Goal: Transaction & Acquisition: Purchase product/service

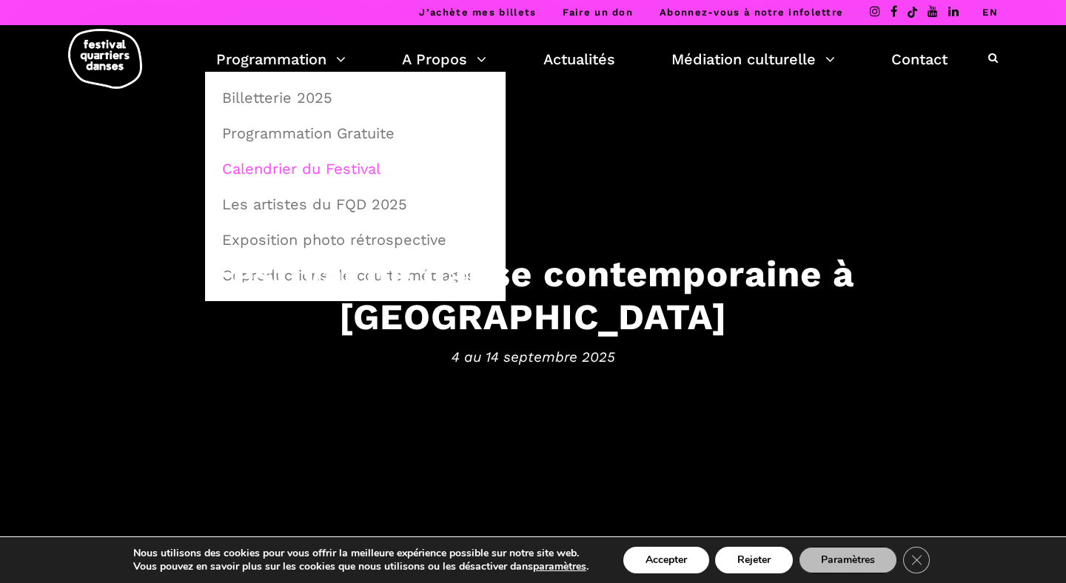
click at [298, 164] on link "Calendrier du Festival" at bounding box center [355, 169] width 284 height 34
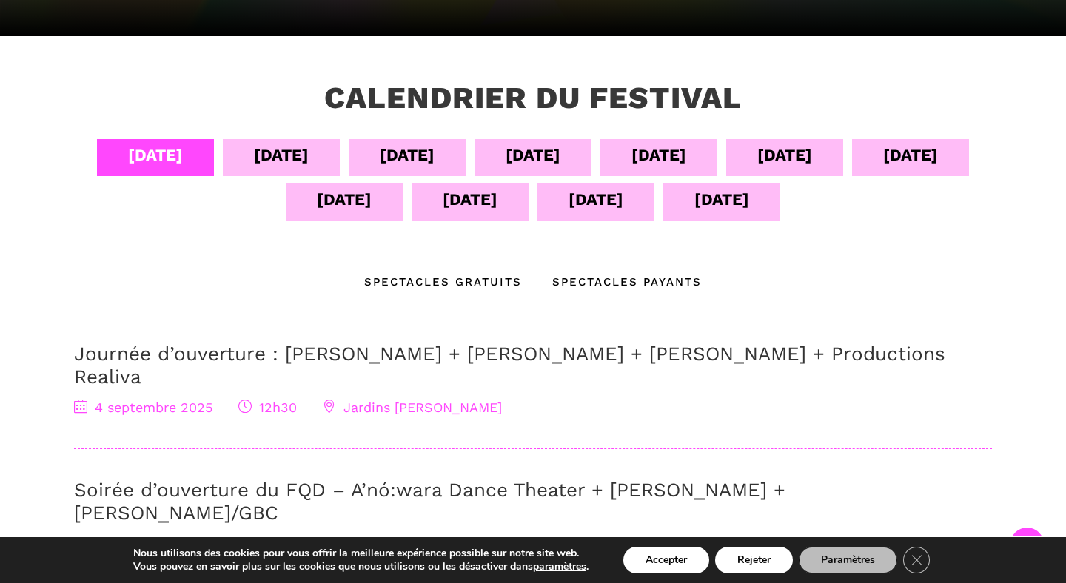
scroll to position [295, 0]
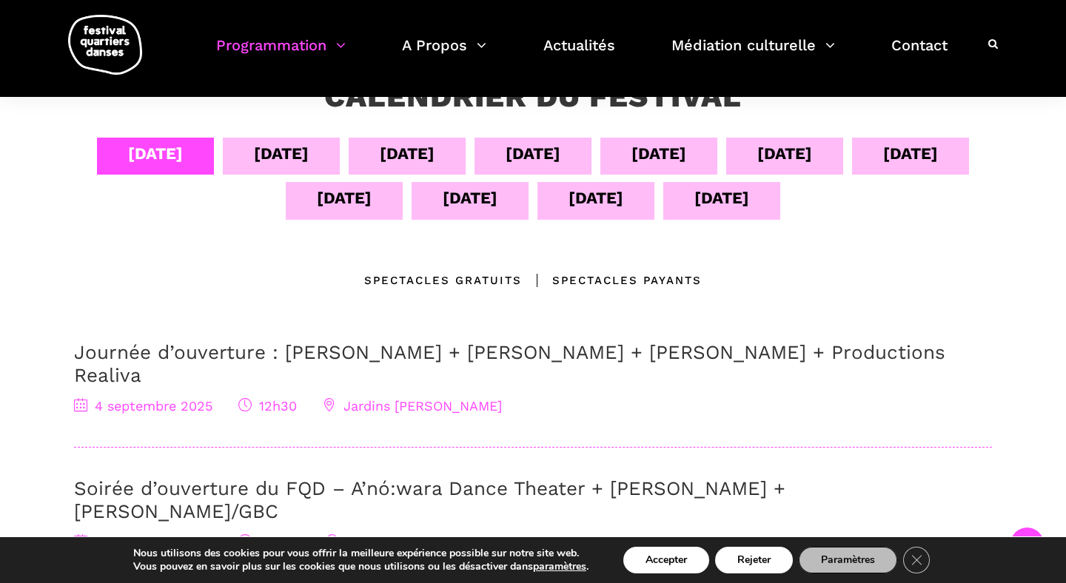
click at [660, 147] on div "[DATE]" at bounding box center [659, 154] width 55 height 26
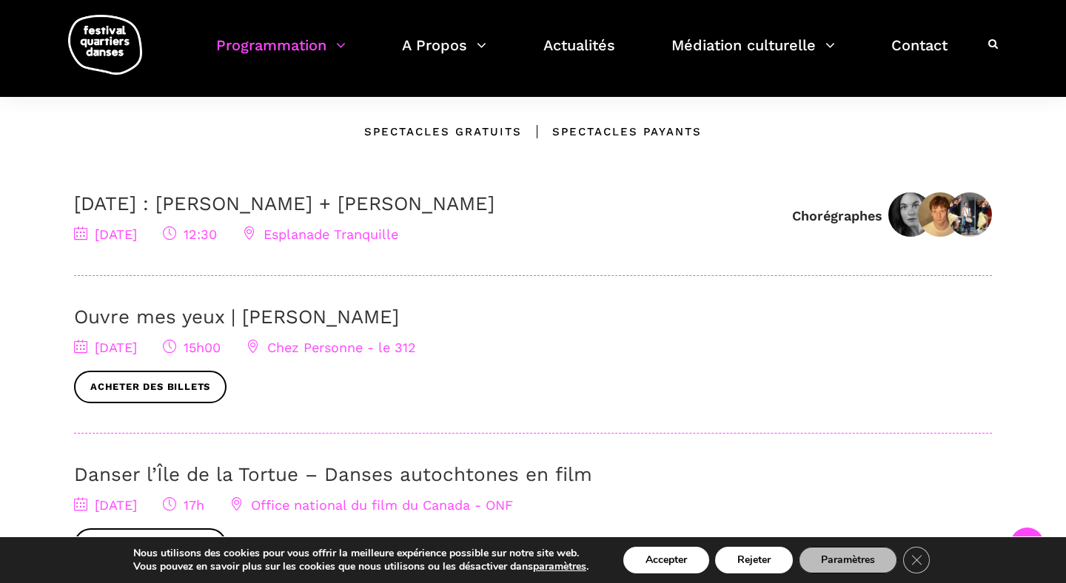
scroll to position [446, 0]
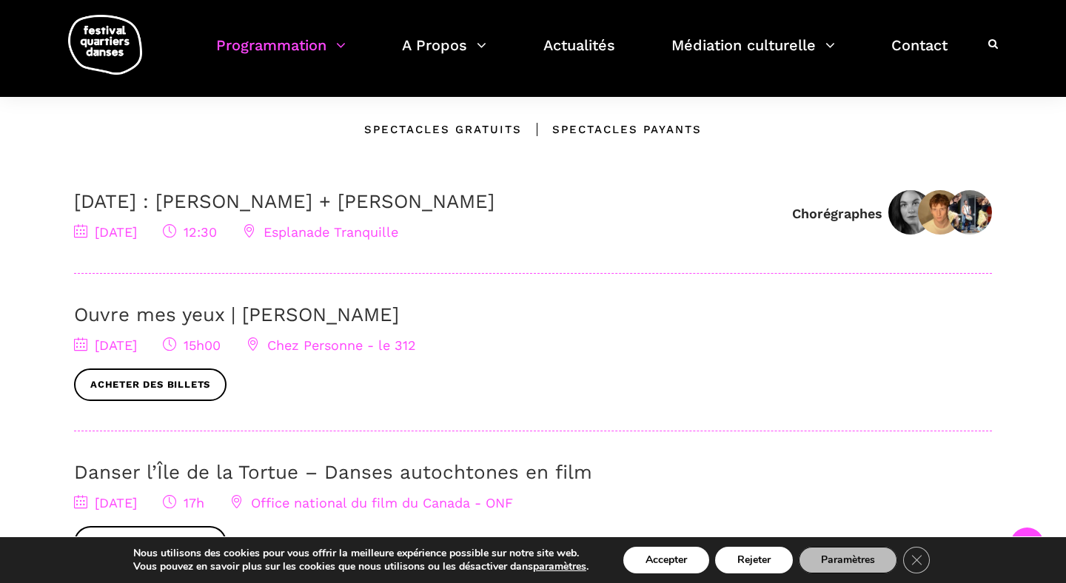
click at [398, 200] on link "[DATE] : [PERSON_NAME] + [PERSON_NAME]" at bounding box center [284, 201] width 421 height 22
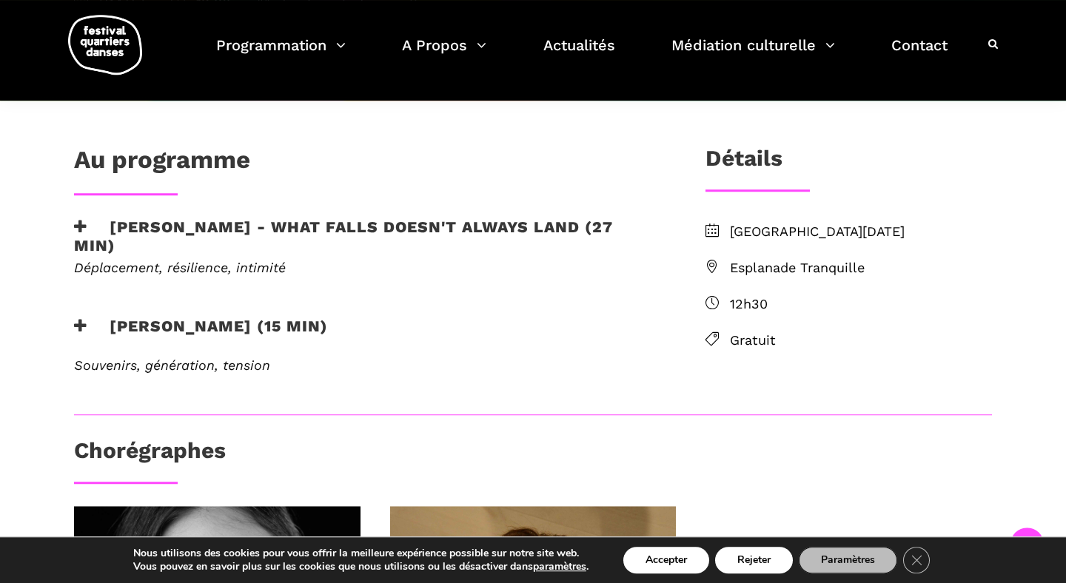
scroll to position [344, 0]
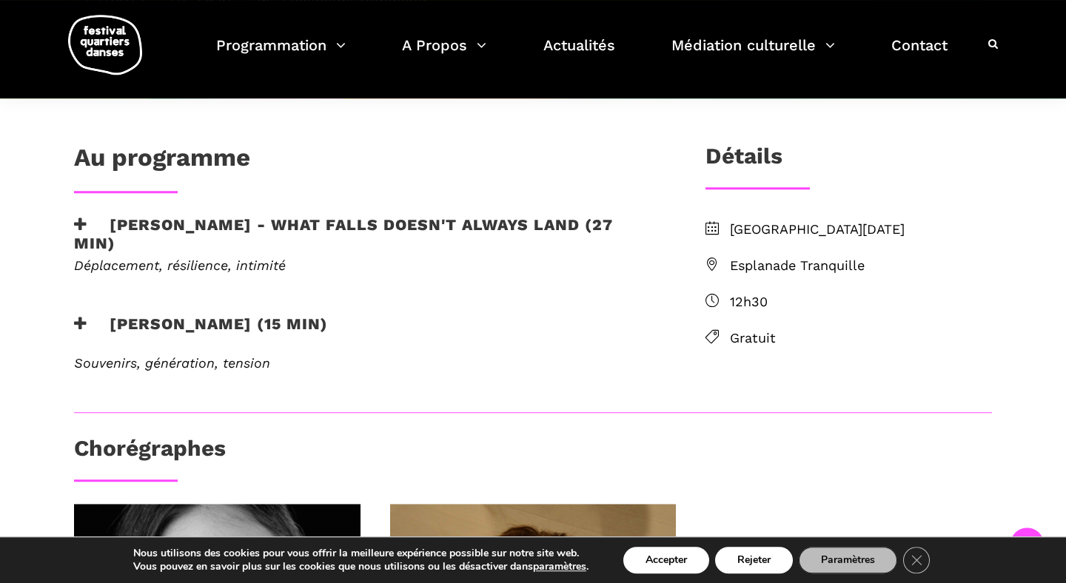
click at [76, 221] on icon at bounding box center [80, 225] width 13 height 16
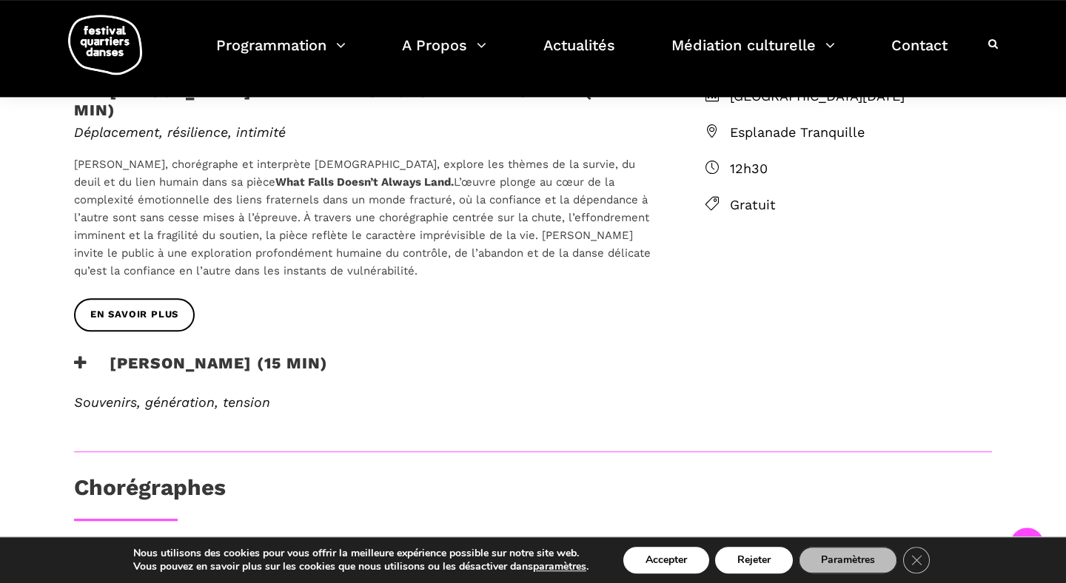
scroll to position [478, 0]
click at [90, 369] on h3 "Rebecca Margolick - Harbour (15 min)" at bounding box center [201, 370] width 254 height 37
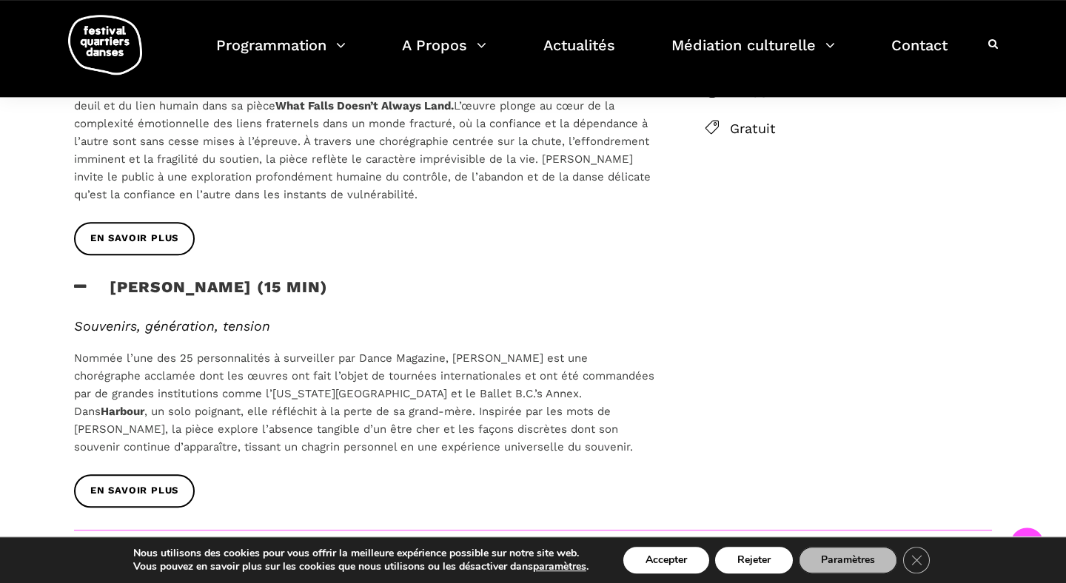
scroll to position [626, 0]
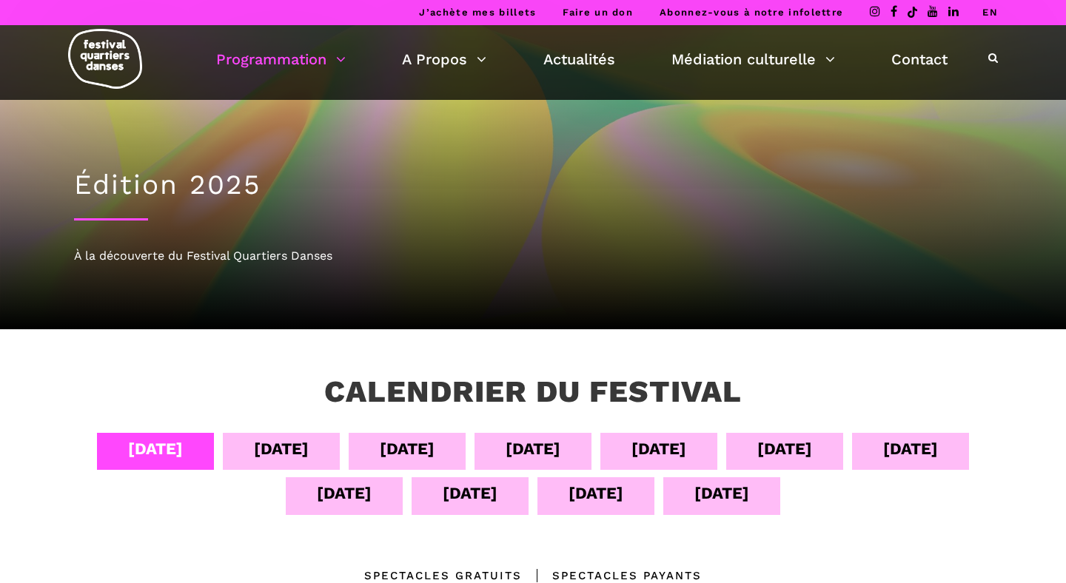
scroll to position [446, 0]
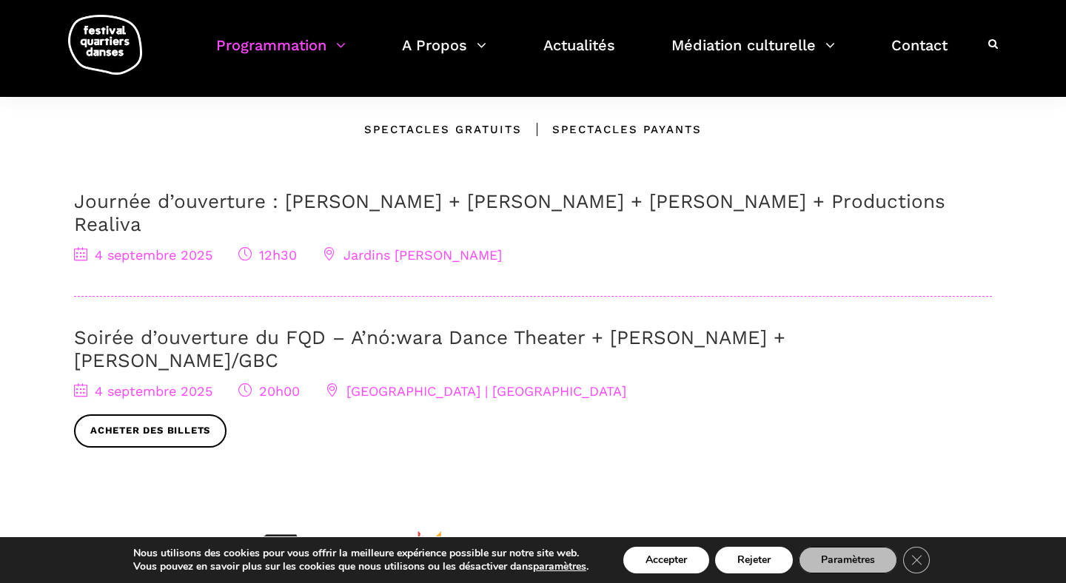
click at [207, 327] on link "Soirée d’ouverture du FQD – A’nó:wara Dance Theater + [PERSON_NAME] + [PERSON_N…" at bounding box center [430, 349] width 712 height 45
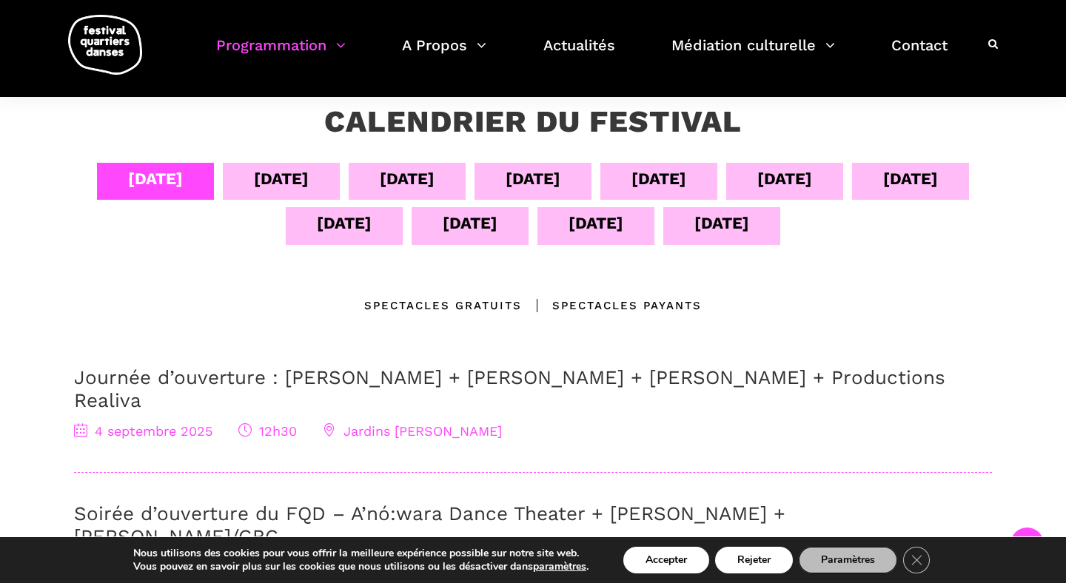
scroll to position [269, 0]
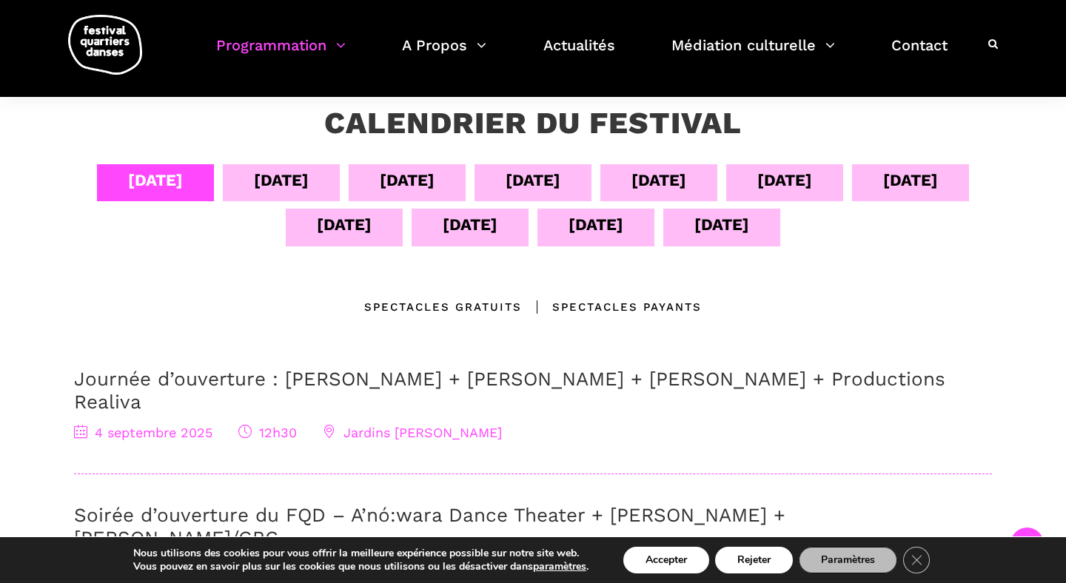
click at [654, 175] on div "[DATE]" at bounding box center [659, 180] width 55 height 26
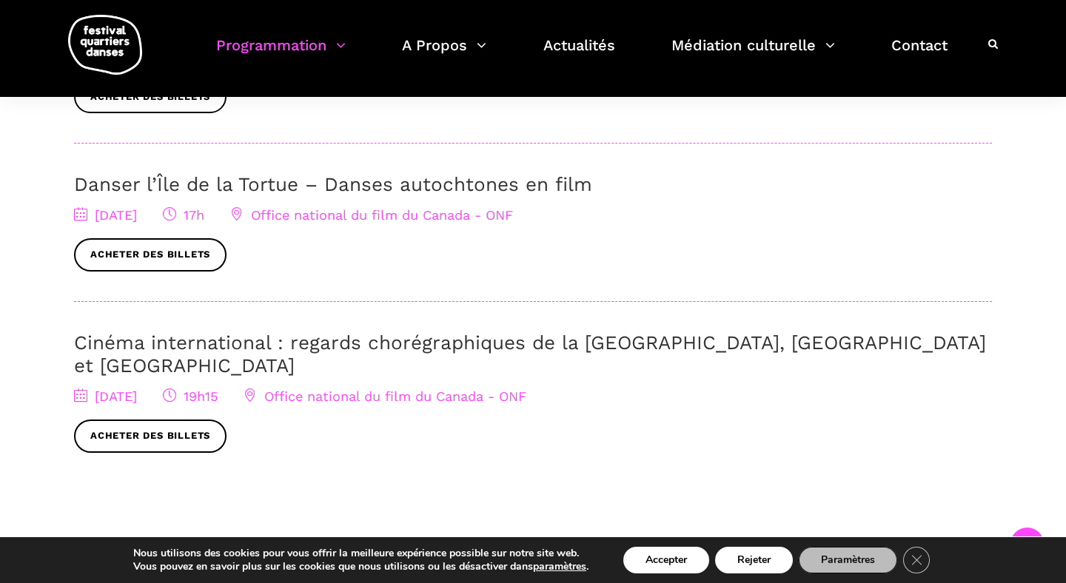
scroll to position [742, 0]
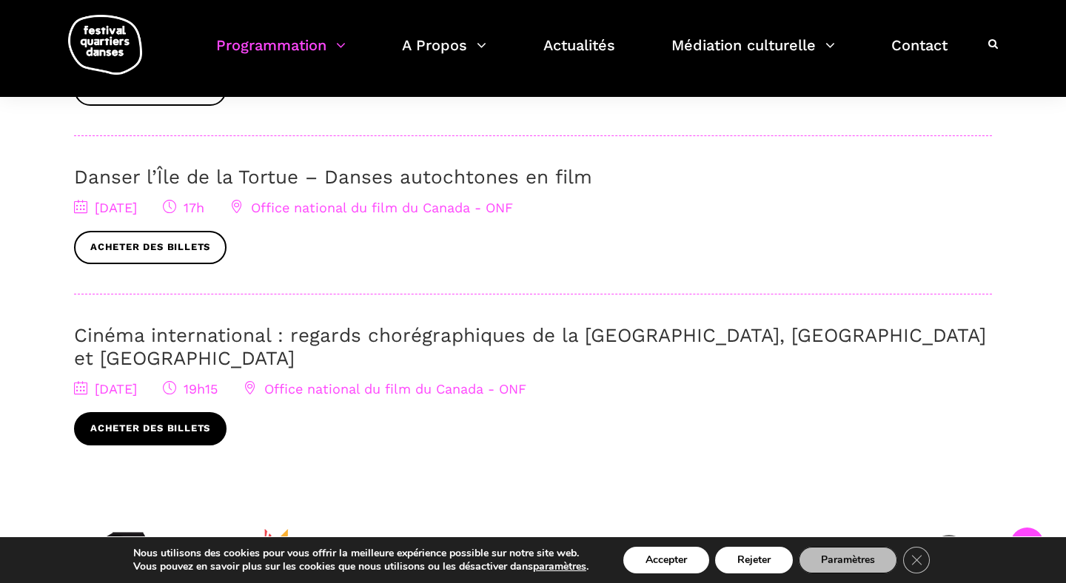
click at [141, 412] on link "Acheter des billets" at bounding box center [150, 428] width 153 height 33
click at [258, 332] on link "Cinéma international : regards chorégraphiques de la [GEOGRAPHIC_DATA], [GEOGRA…" at bounding box center [530, 346] width 912 height 45
click at [181, 182] on link "Danser l’Île de la Tortue – Danses autochtones en film" at bounding box center [333, 177] width 518 height 22
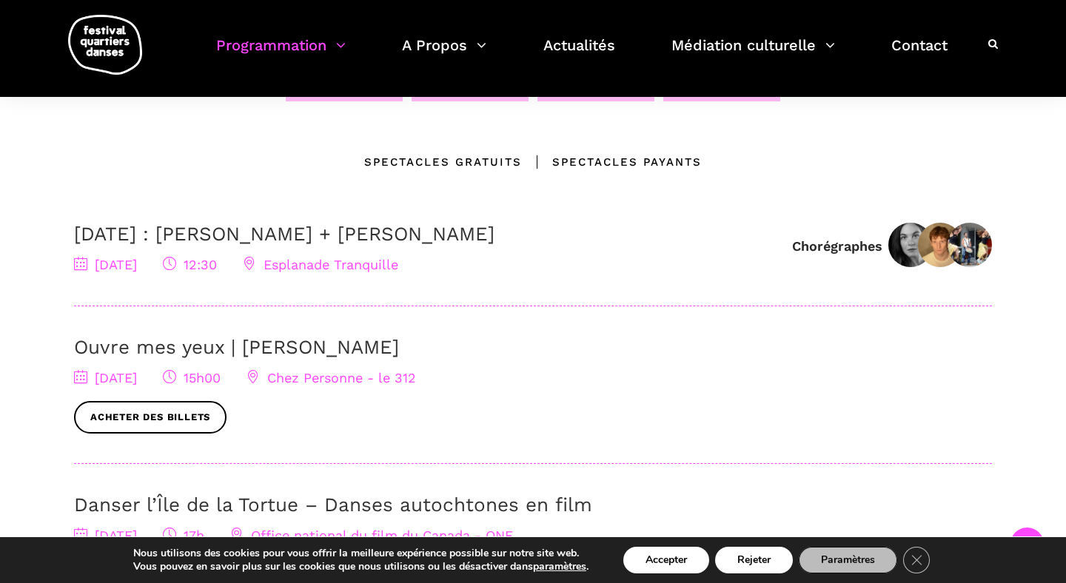
scroll to position [404, 0]
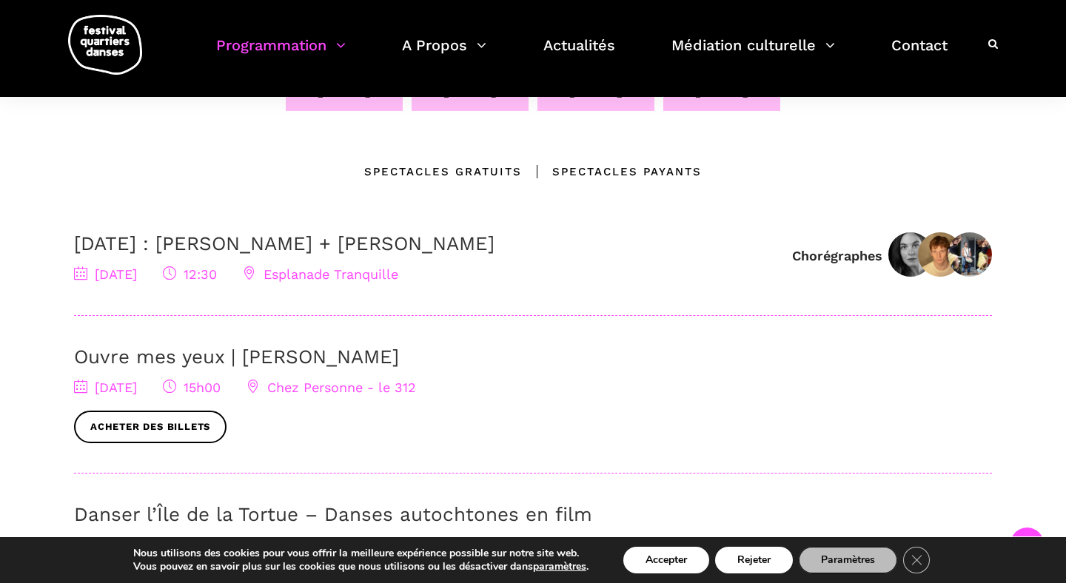
click at [173, 364] on link "Ouvre mes yeux | [PERSON_NAME]" at bounding box center [236, 357] width 325 height 22
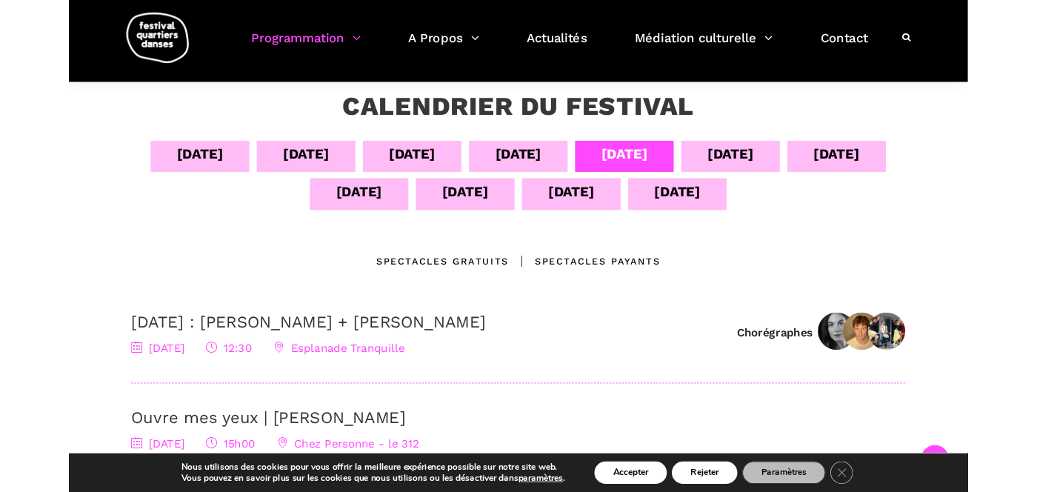
scroll to position [265, 0]
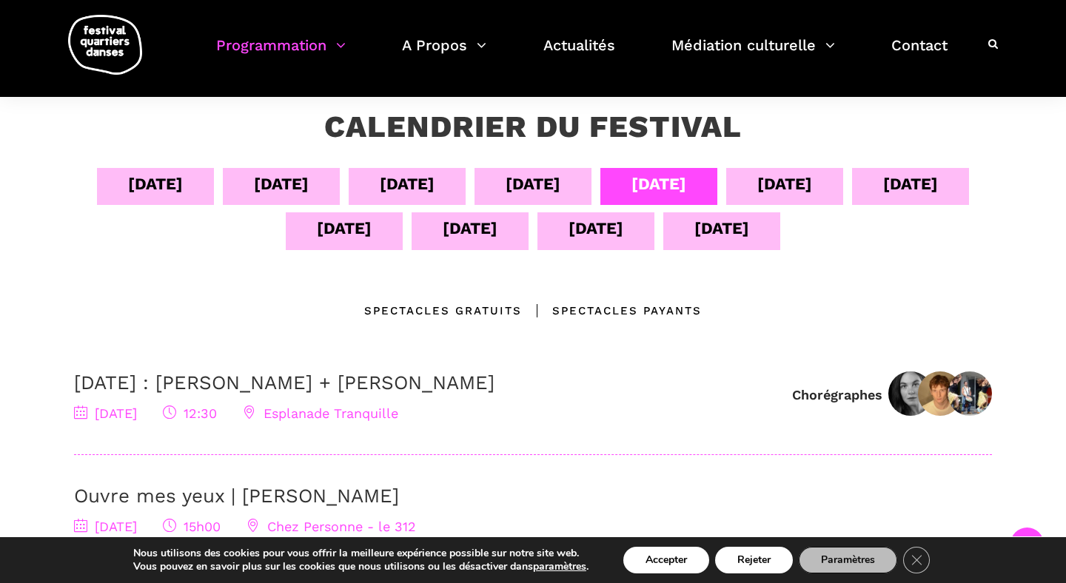
click at [804, 181] on div "09 sept" at bounding box center [784, 184] width 55 height 26
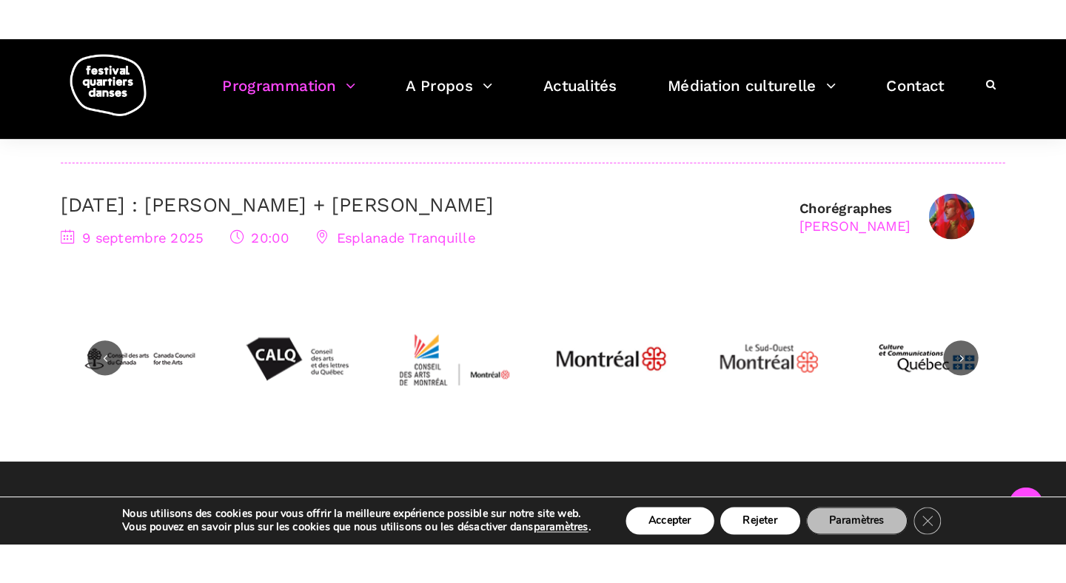
scroll to position [639, 0]
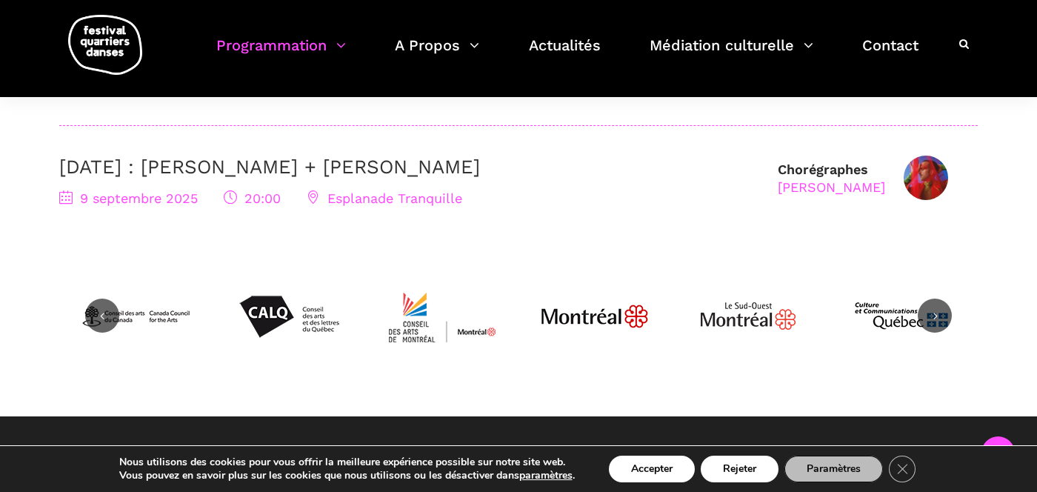
click at [359, 164] on link "9 septembre : Nicholas Bellefleur + Linus Jansner" at bounding box center [269, 166] width 421 height 22
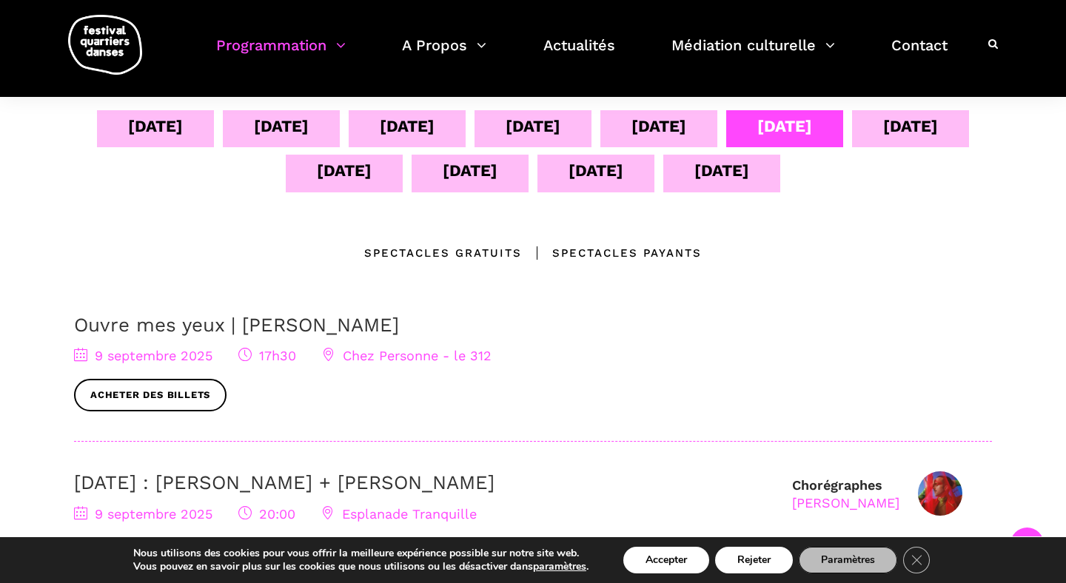
scroll to position [274, 0]
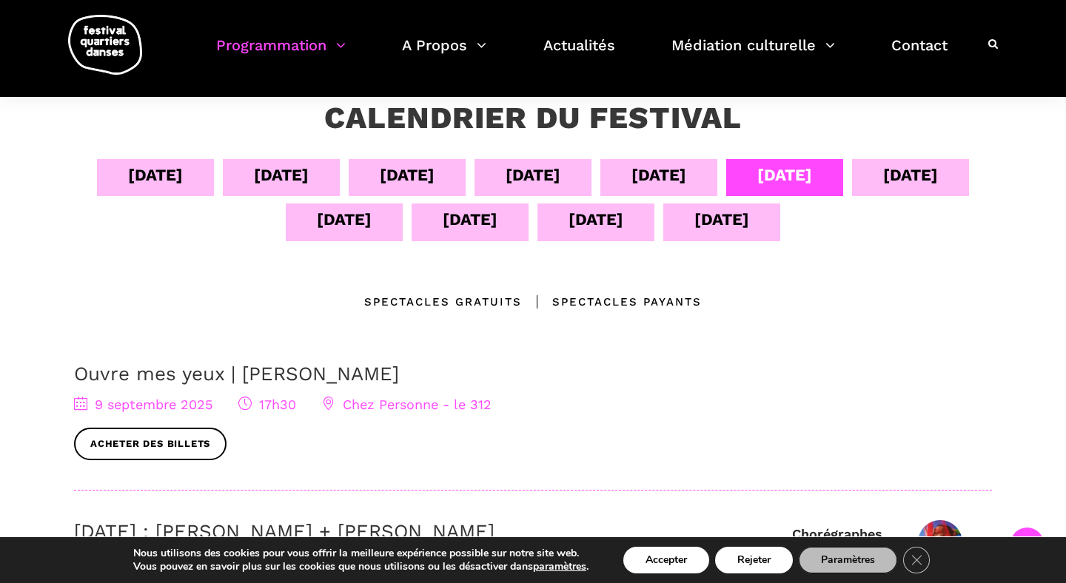
click at [901, 167] on div "10 sept" at bounding box center [910, 175] width 55 height 26
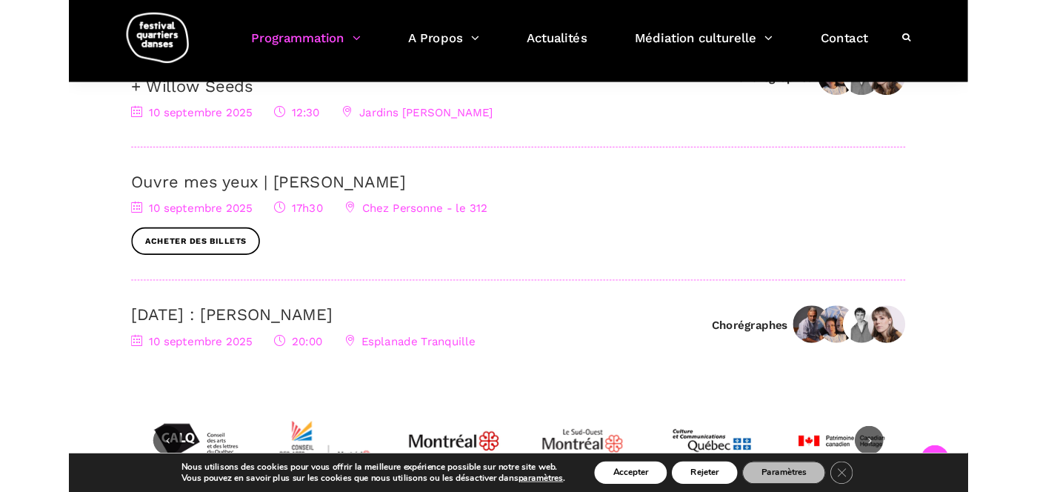
scroll to position [570, 0]
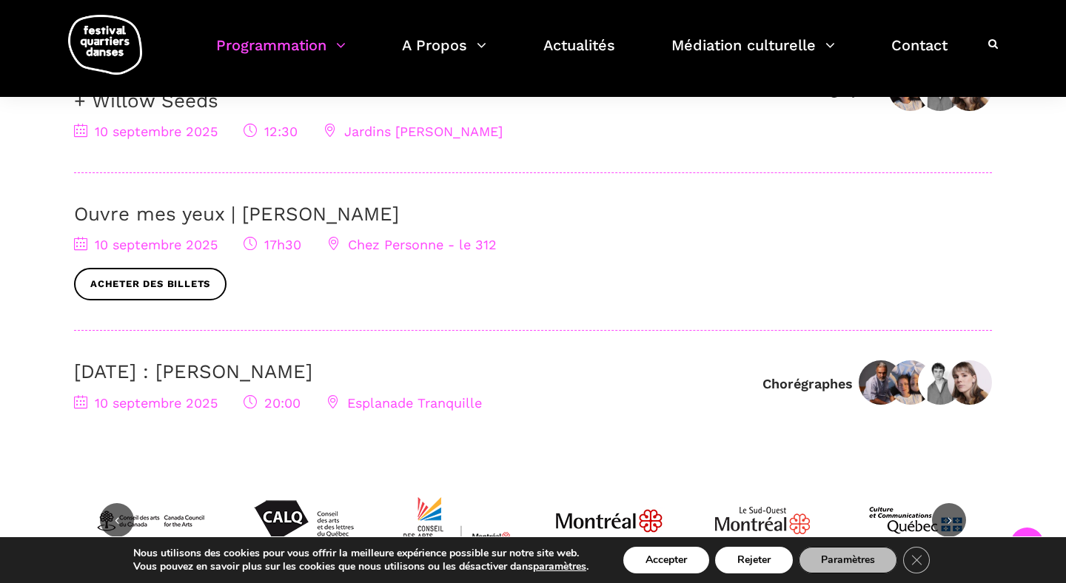
click at [233, 372] on link "10 septembre : Sinha Danse" at bounding box center [193, 372] width 238 height 22
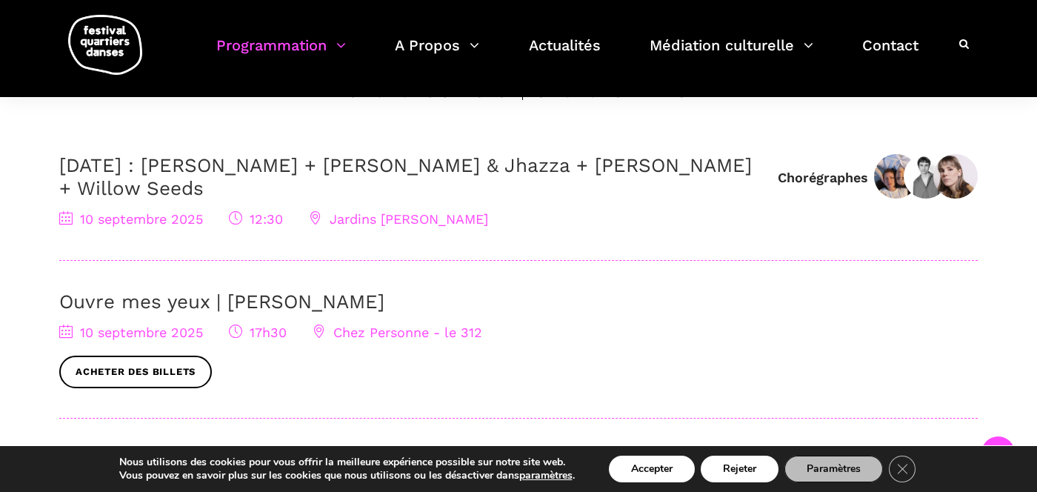
scroll to position [292, 0]
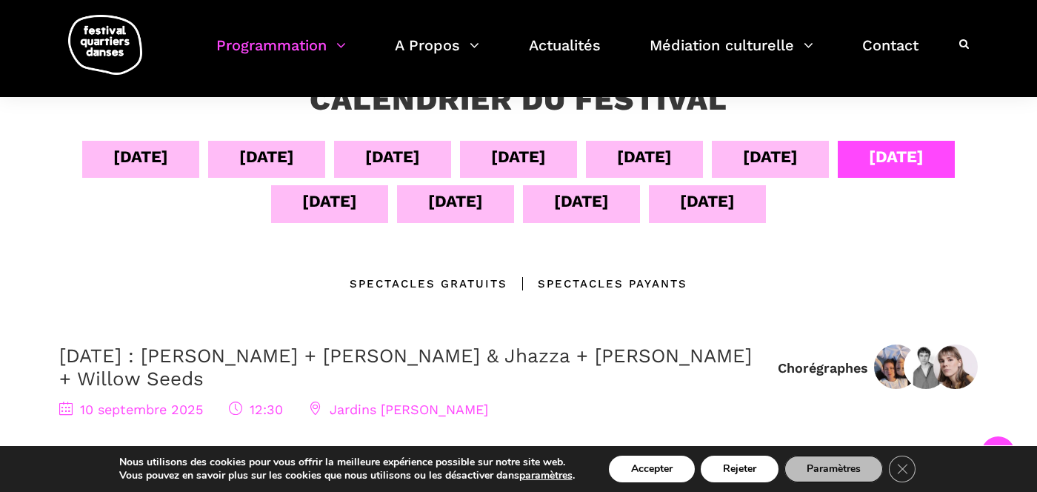
click at [672, 161] on div "08 sept" at bounding box center [644, 157] width 55 height 26
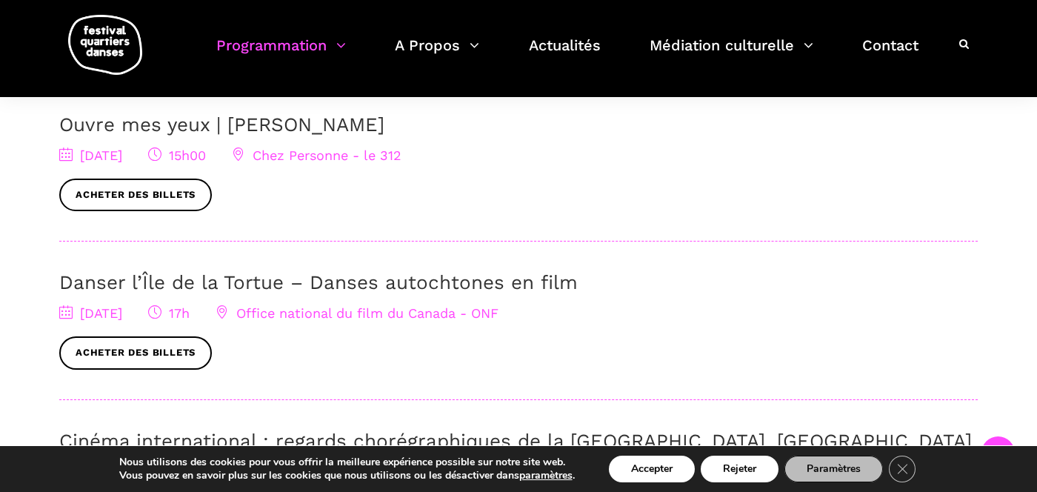
scroll to position [638, 0]
click at [361, 280] on link "Danser l’Île de la Tortue – Danses autochtones en film" at bounding box center [318, 281] width 518 height 22
drag, startPoint x: 486, startPoint y: 118, endPoint x: 9, endPoint y: 114, distance: 477.6
click at [59, 114] on div "Ouvre mes yeux | Charles-Alexis Desgagnés 8 septembre 2025 15h00 Chez Personne …" at bounding box center [518, 161] width 918 height 98
copy link "Ouvre mes yeux | Charles-Alexis Desgagnés"
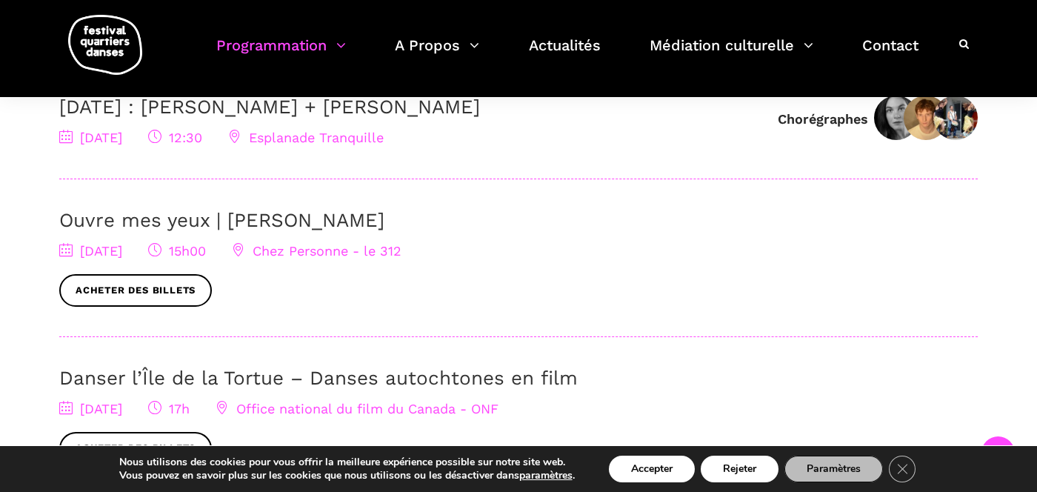
scroll to position [275, 0]
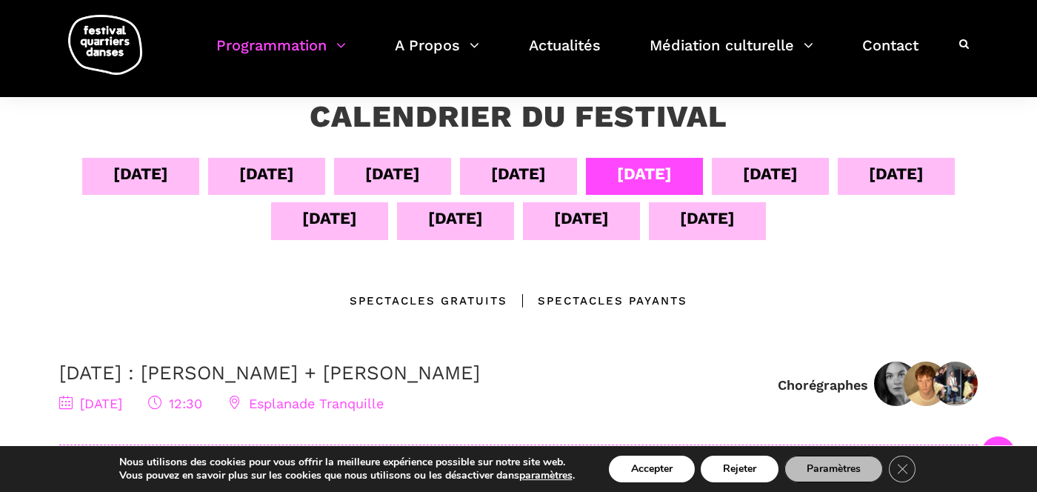
click at [797, 170] on div "09 sept" at bounding box center [770, 174] width 55 height 26
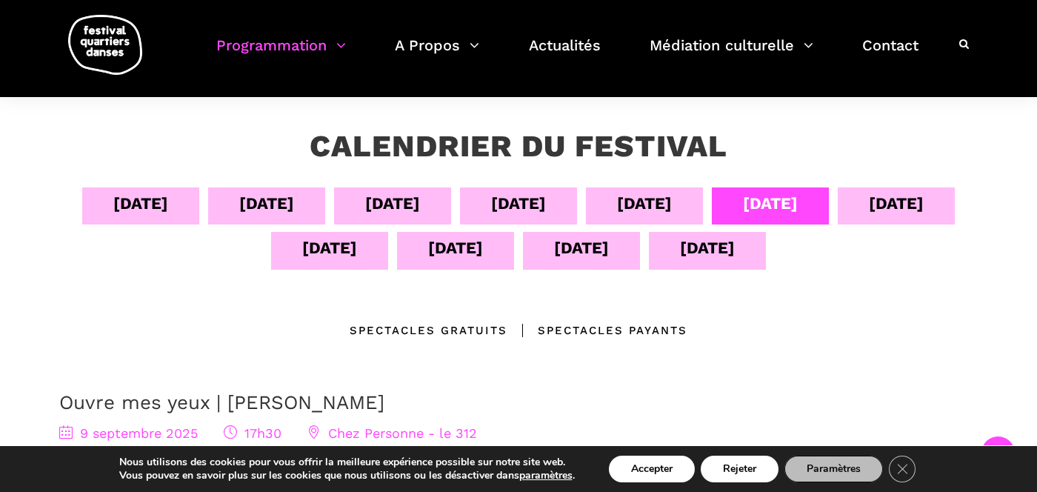
scroll to position [218, 0]
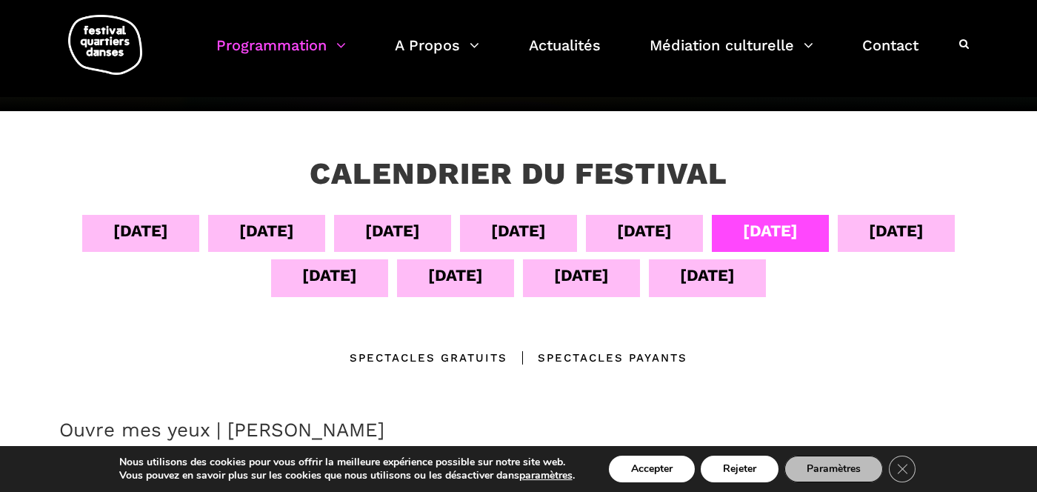
click at [907, 221] on div "10 sept" at bounding box center [896, 231] width 55 height 26
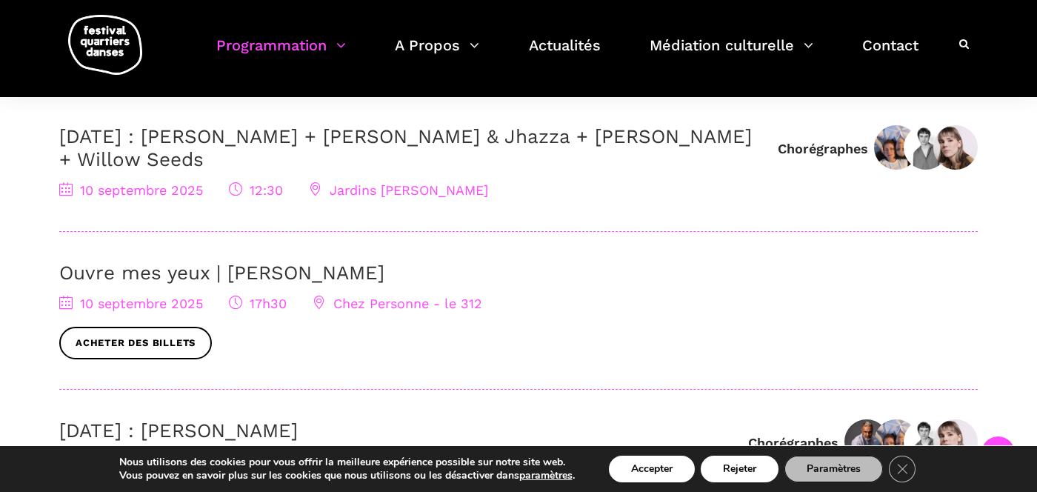
scroll to position [509, 0]
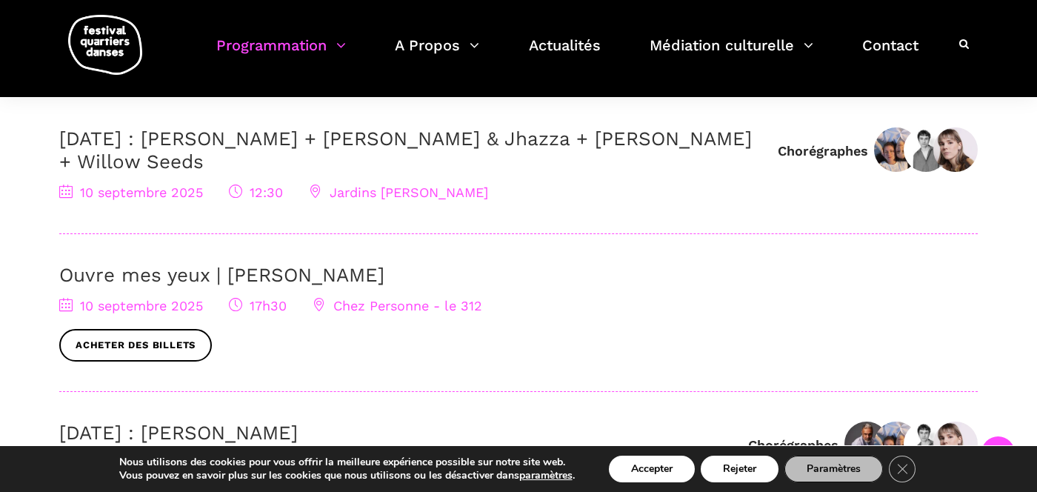
click at [196, 146] on link "10 septembre : Anna Vauquier + Lara & Jhazza + Vincent Lacasse + Willow Seeds" at bounding box center [405, 149] width 692 height 45
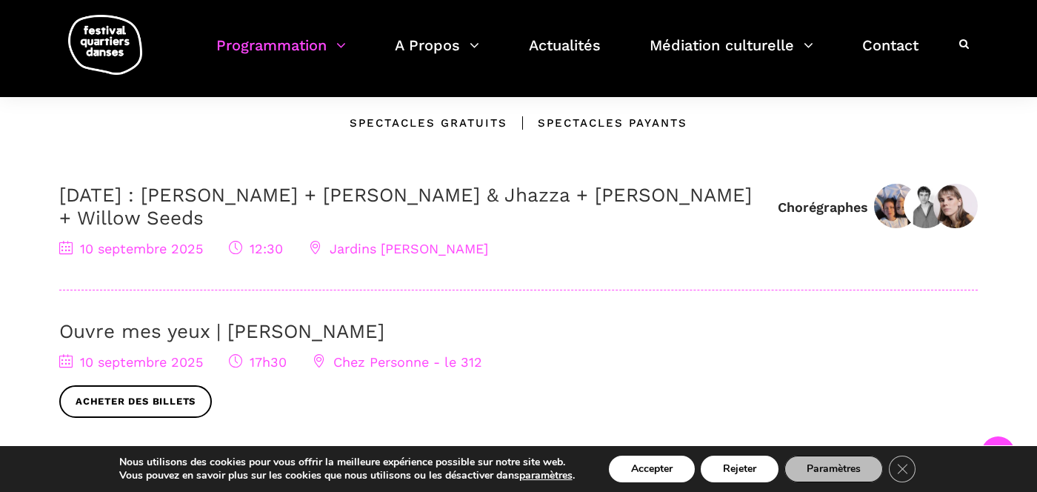
scroll to position [221, 0]
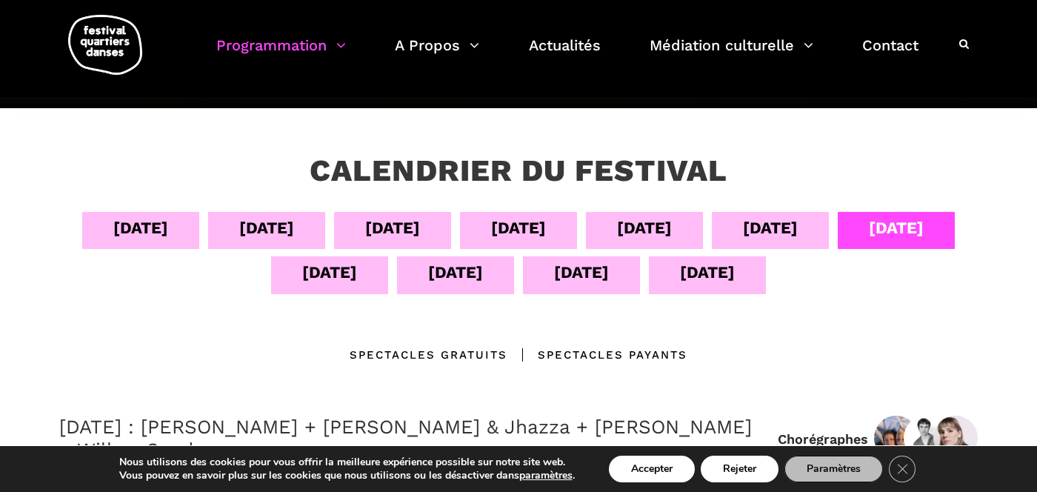
click at [797, 228] on div "09 sept" at bounding box center [770, 228] width 55 height 26
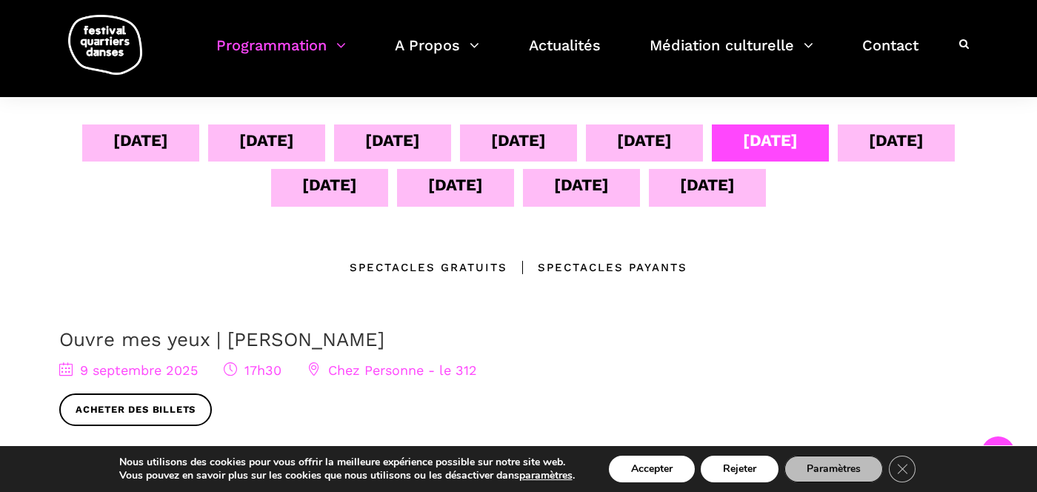
scroll to position [308, 0]
click at [683, 147] on div "08 sept" at bounding box center [644, 143] width 117 height 37
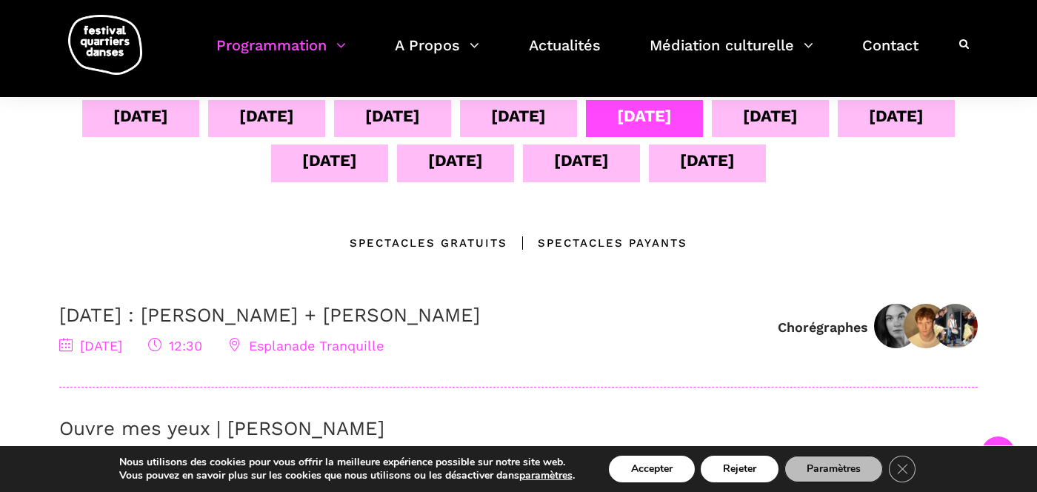
scroll to position [317, 0]
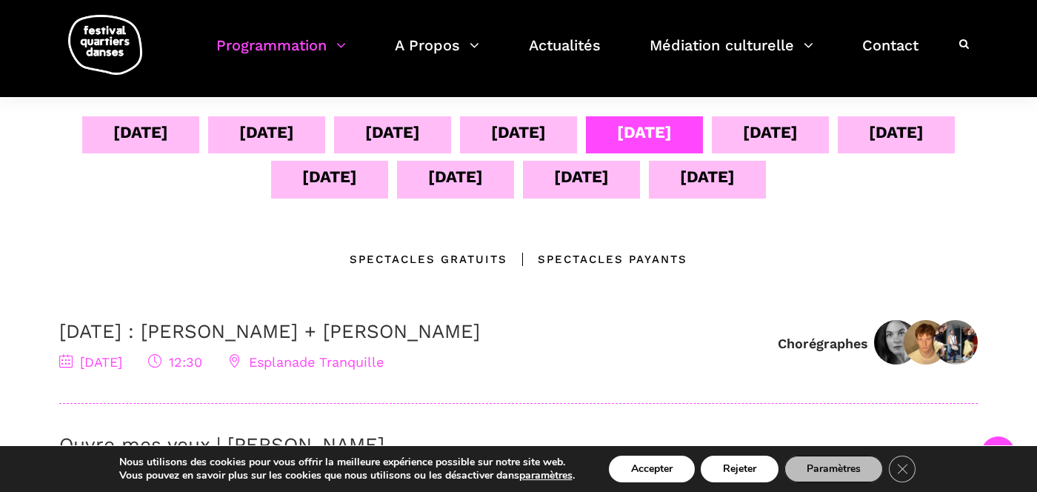
click at [269, 331] on link "[DATE] : [PERSON_NAME] + [PERSON_NAME]" at bounding box center [269, 331] width 421 height 22
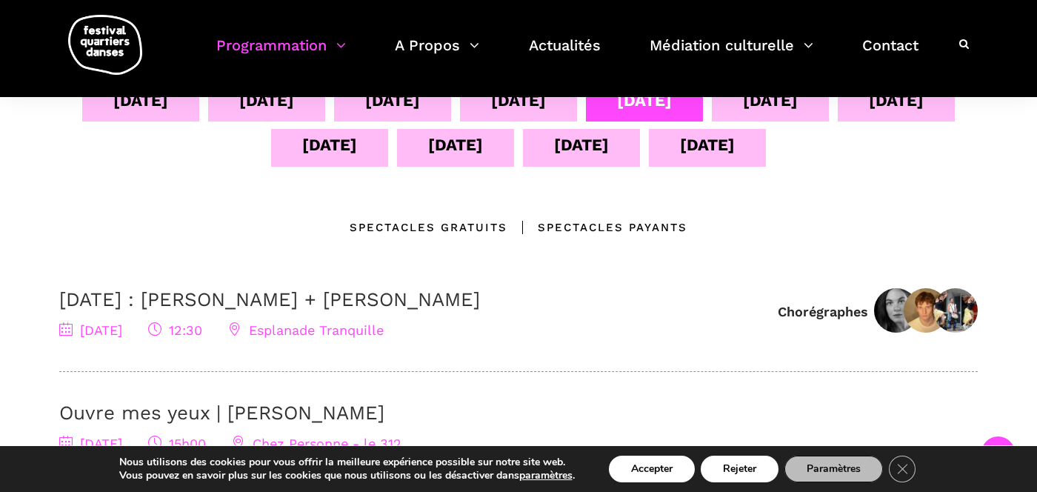
scroll to position [297, 0]
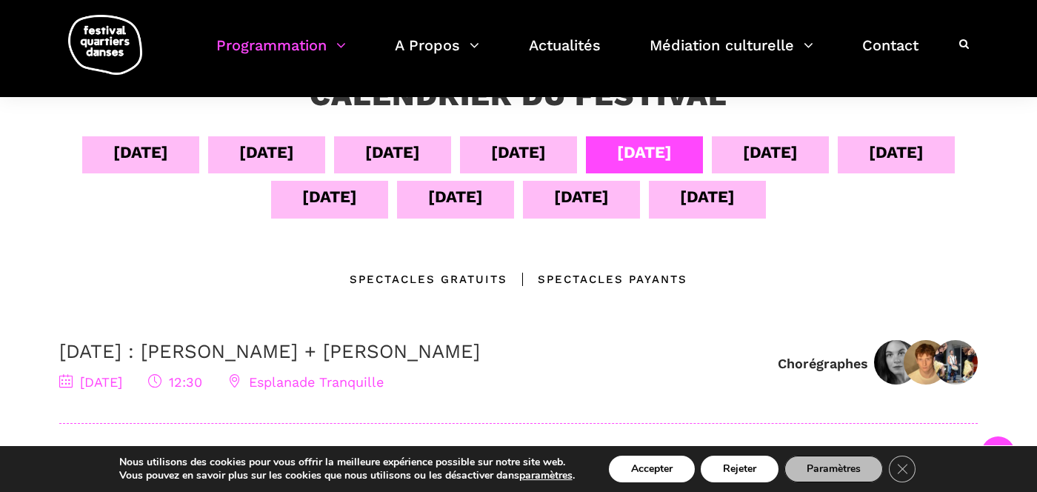
click at [793, 155] on div "09 sept" at bounding box center [770, 152] width 55 height 26
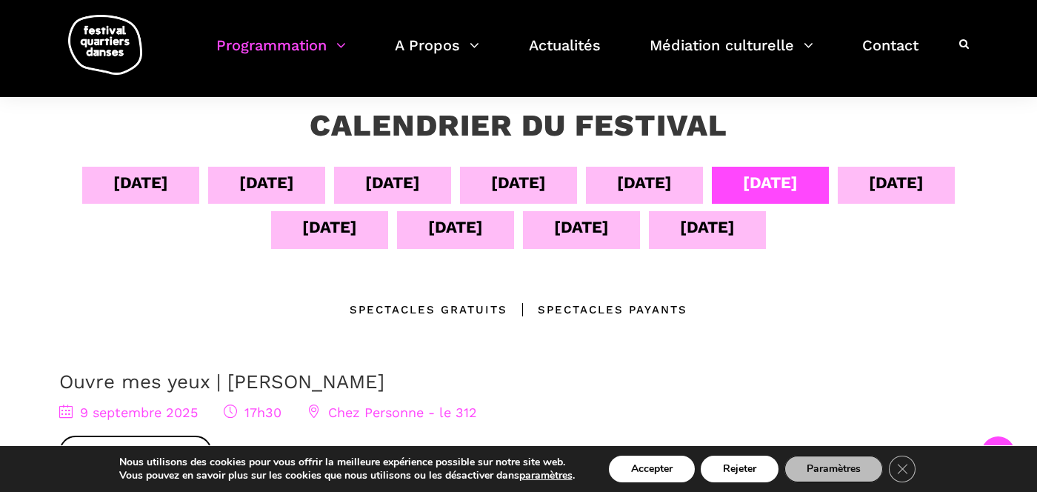
scroll to position [260, 0]
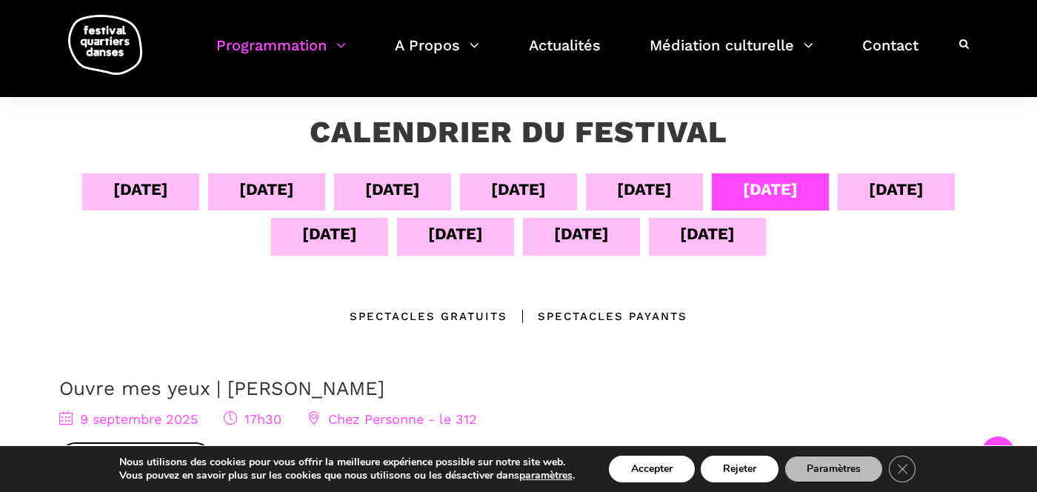
click at [520, 193] on div "07 sept" at bounding box center [518, 189] width 55 height 26
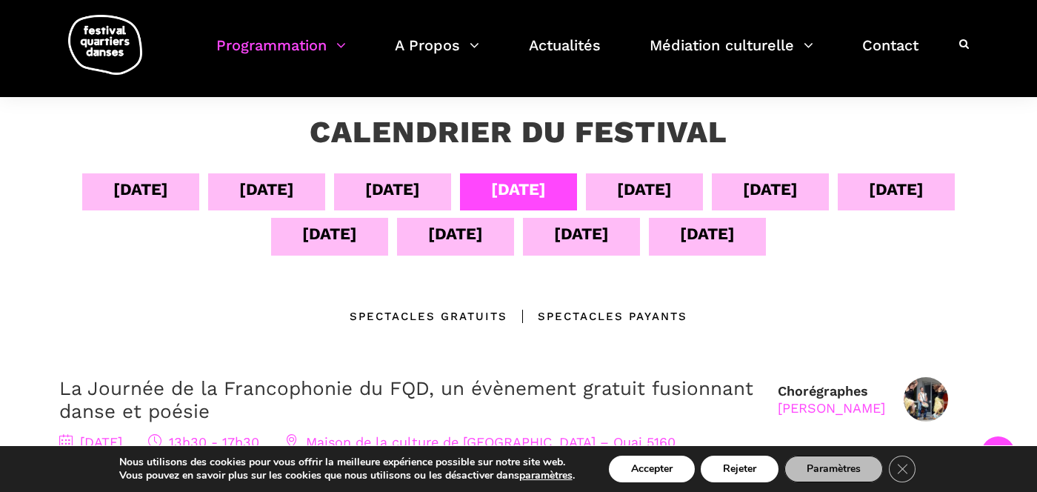
click at [672, 190] on div "08 sept" at bounding box center [644, 189] width 55 height 26
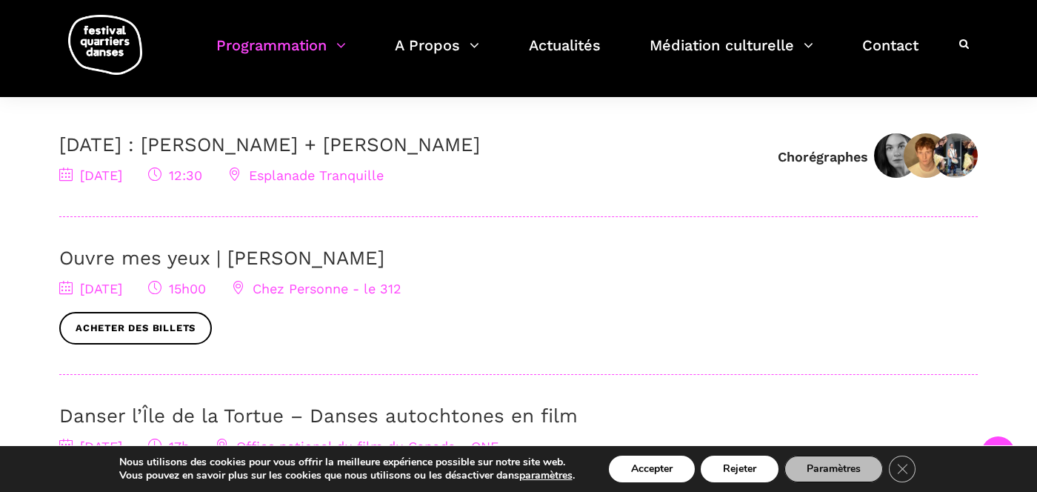
scroll to position [506, 0]
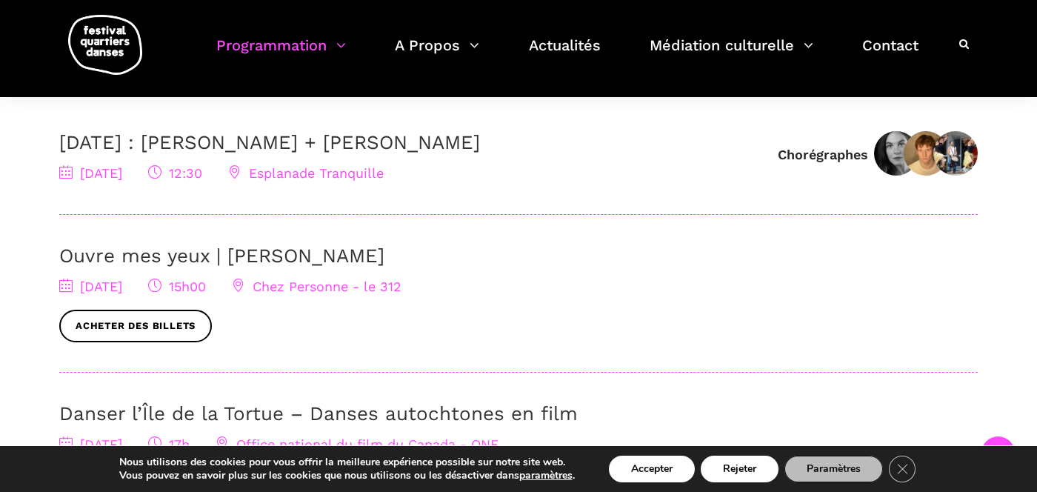
click at [401, 290] on span "Chez Personne - le 312" at bounding box center [317, 286] width 170 height 16
click at [201, 141] on link "[DATE] : [PERSON_NAME] + [PERSON_NAME]" at bounding box center [269, 142] width 421 height 22
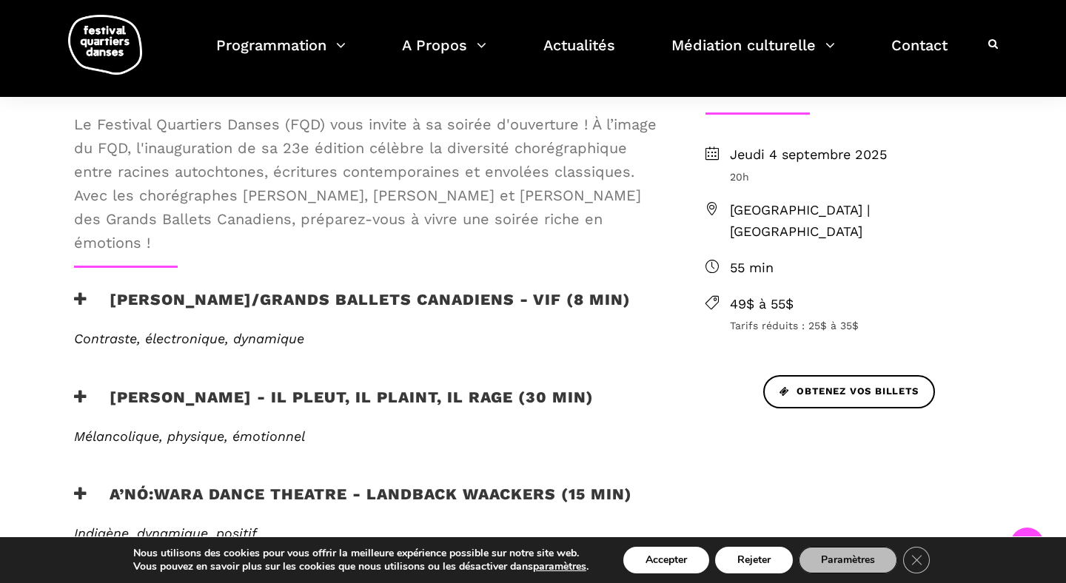
scroll to position [480, 0]
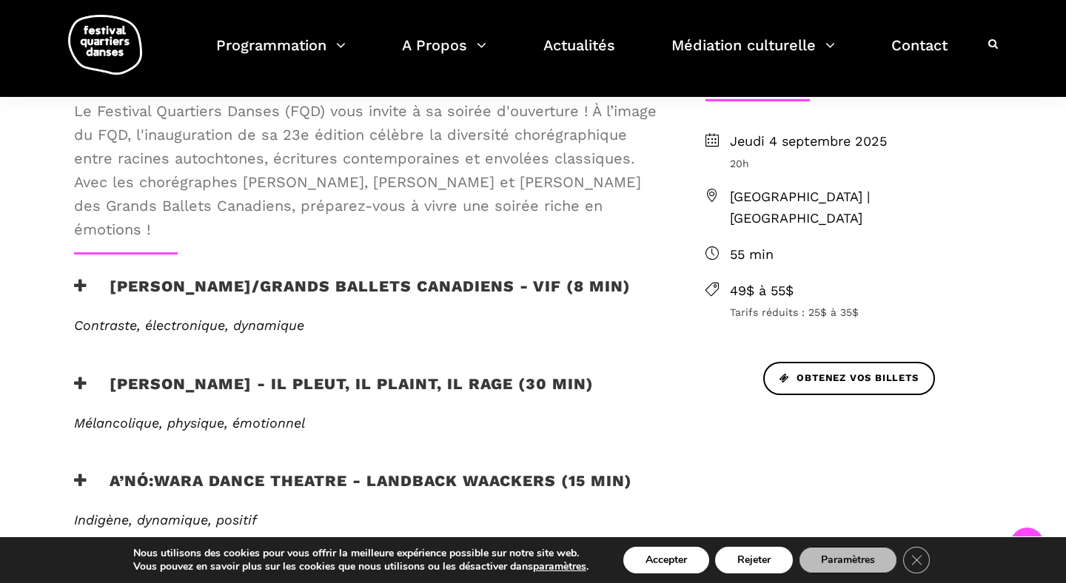
click at [84, 284] on icon at bounding box center [80, 286] width 13 height 16
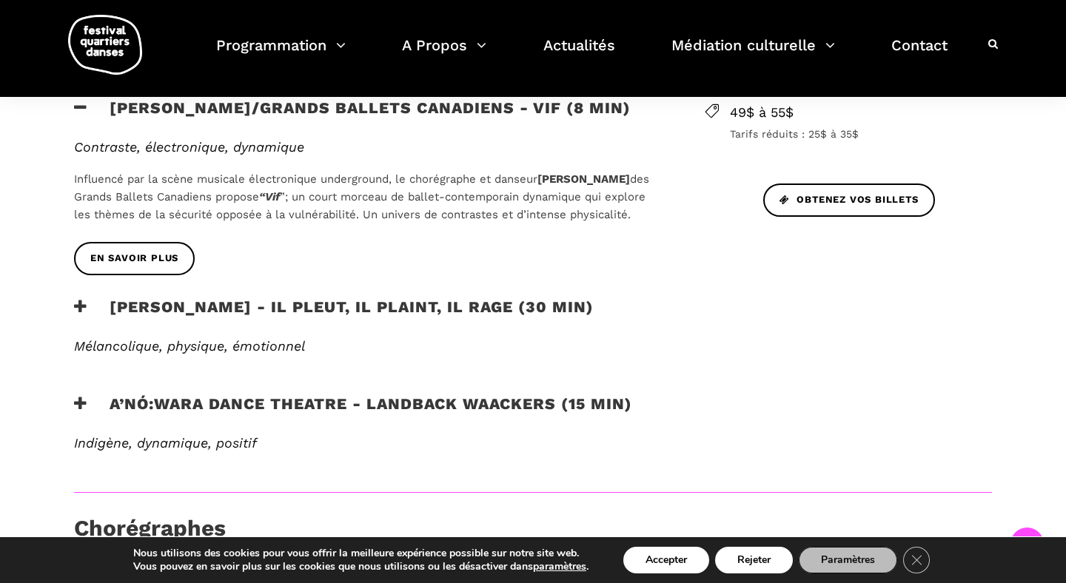
scroll to position [669, 0]
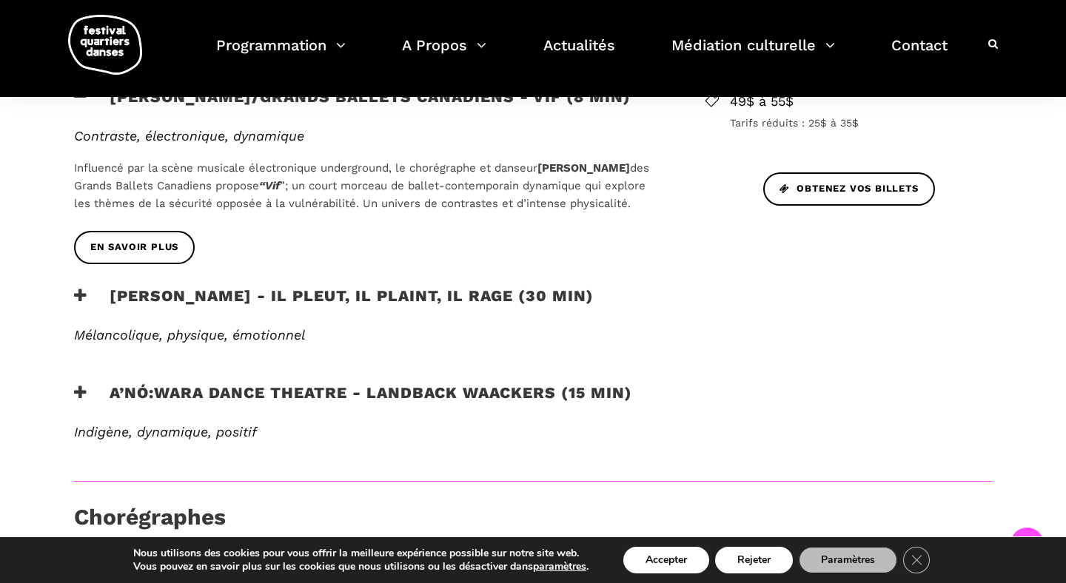
click at [79, 304] on icon at bounding box center [80, 296] width 13 height 16
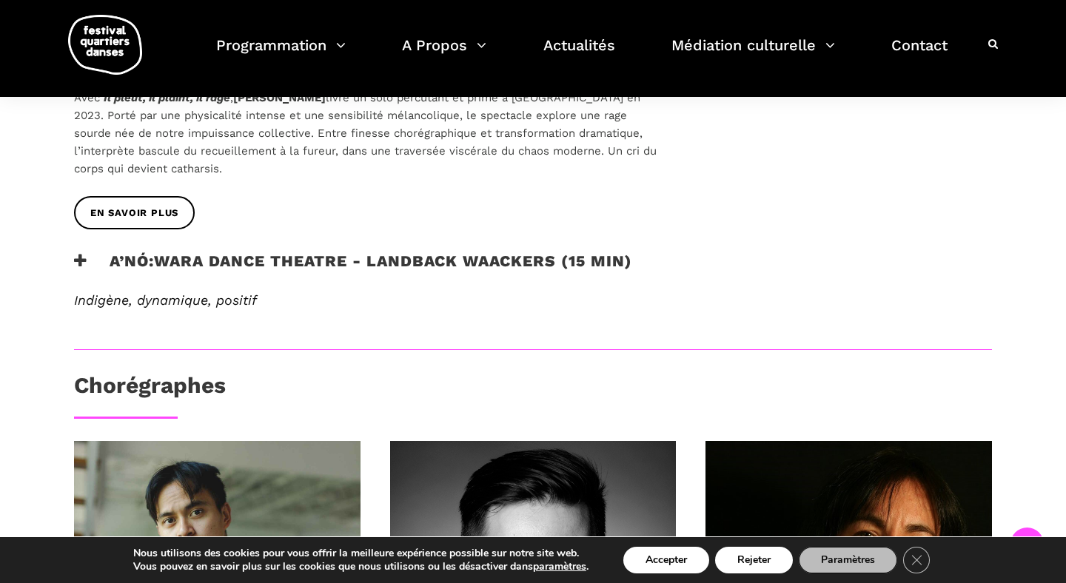
scroll to position [942, 0]
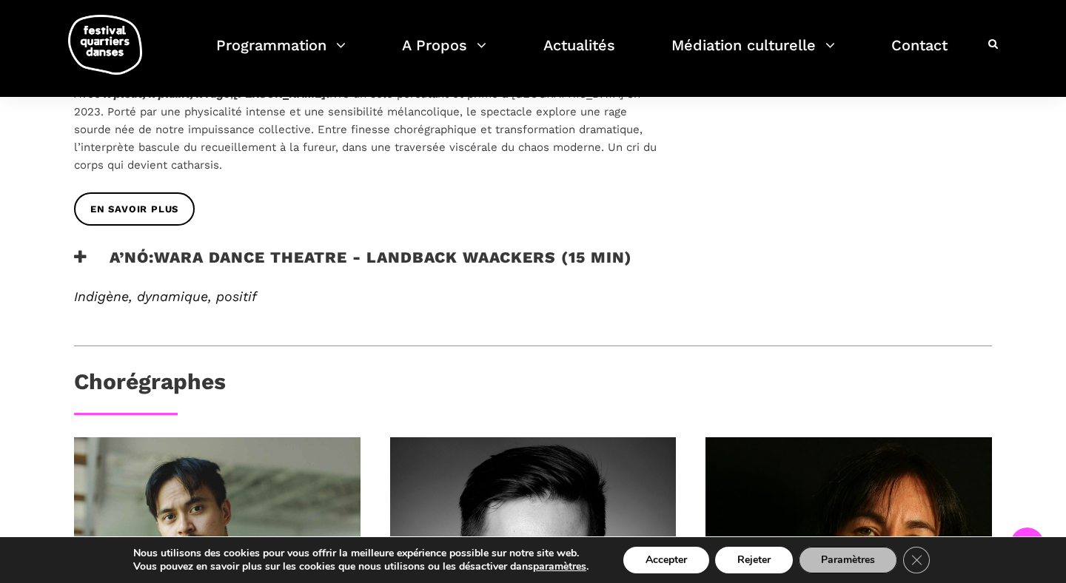
click at [73, 248] on div "EN SAVOIR PLUS" at bounding box center [365, 221] width 613 height 56
click at [76, 248] on div "EN SAVOIR PLUS" at bounding box center [365, 221] width 613 height 56
click at [79, 265] on icon at bounding box center [80, 258] width 13 height 16
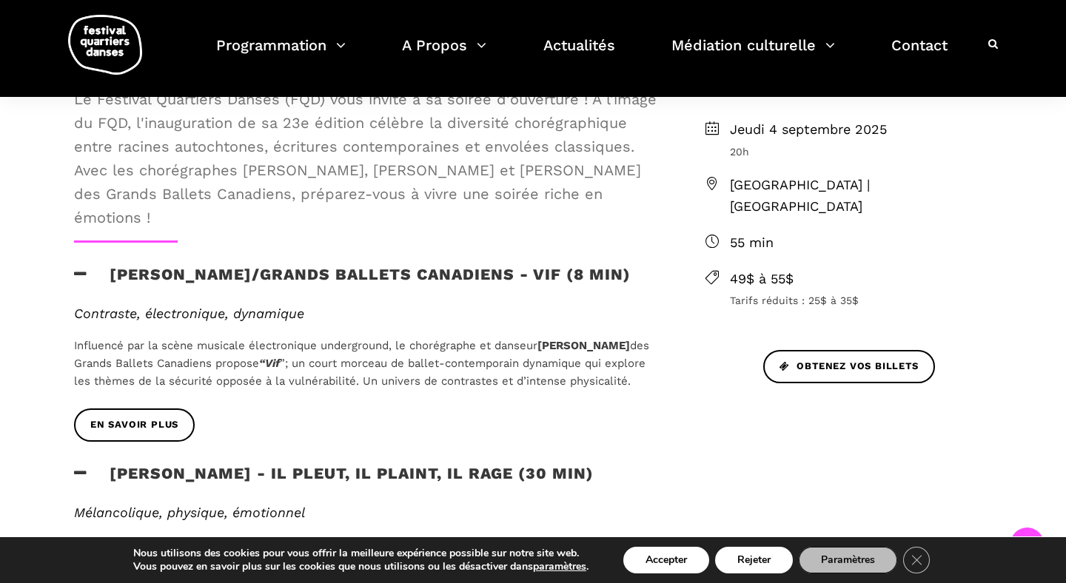
scroll to position [498, 0]
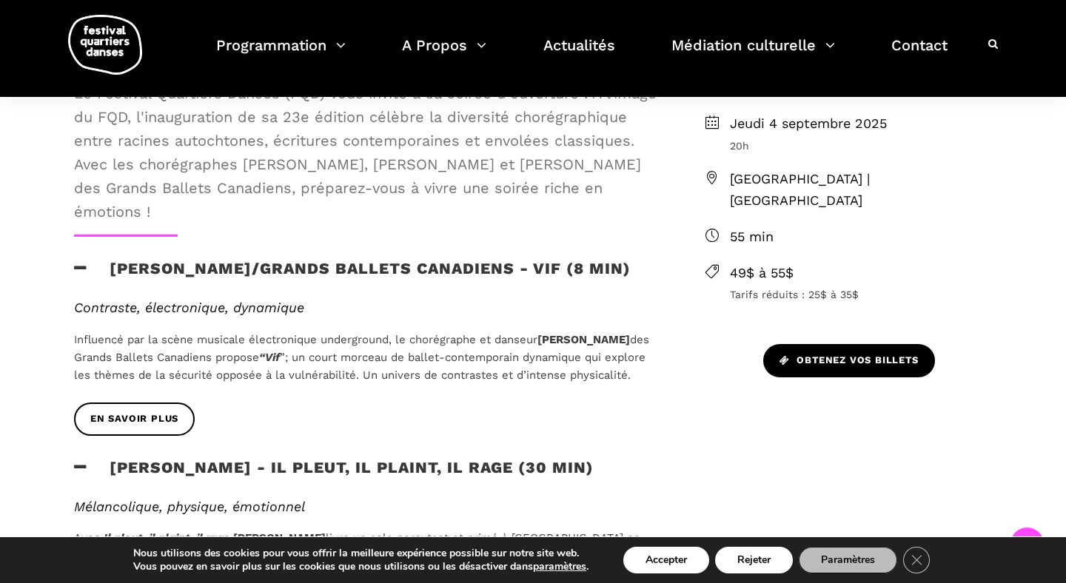
click at [829, 353] on span "Obtenez vos billets" at bounding box center [849, 361] width 139 height 16
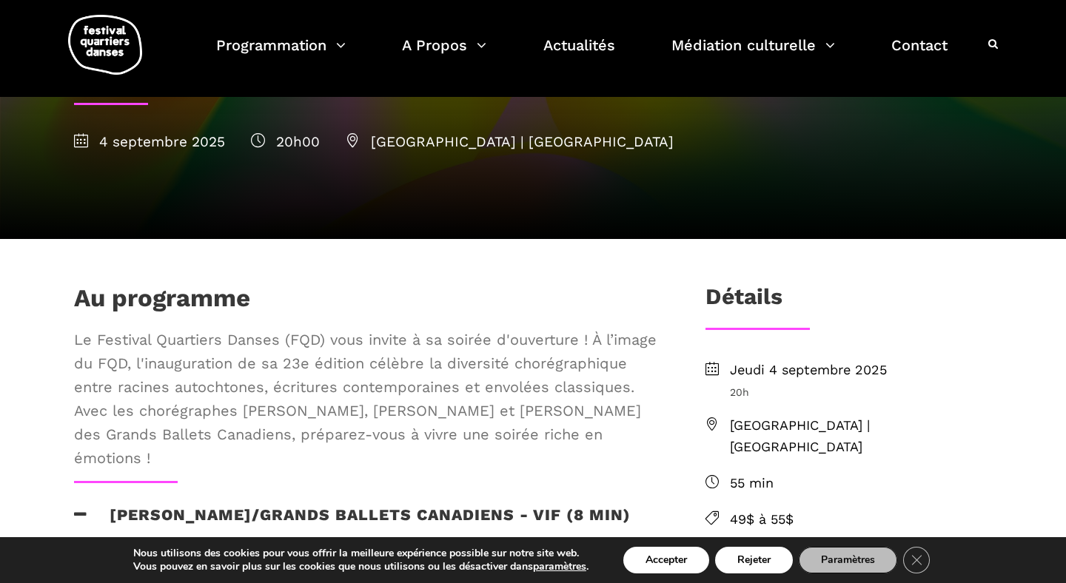
scroll to position [313, 0]
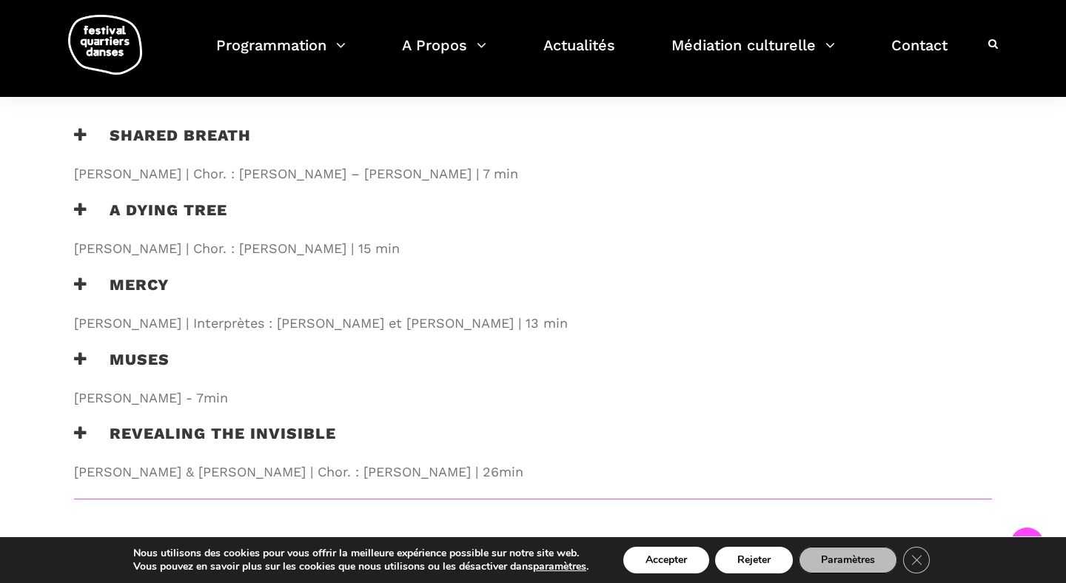
scroll to position [1436, 0]
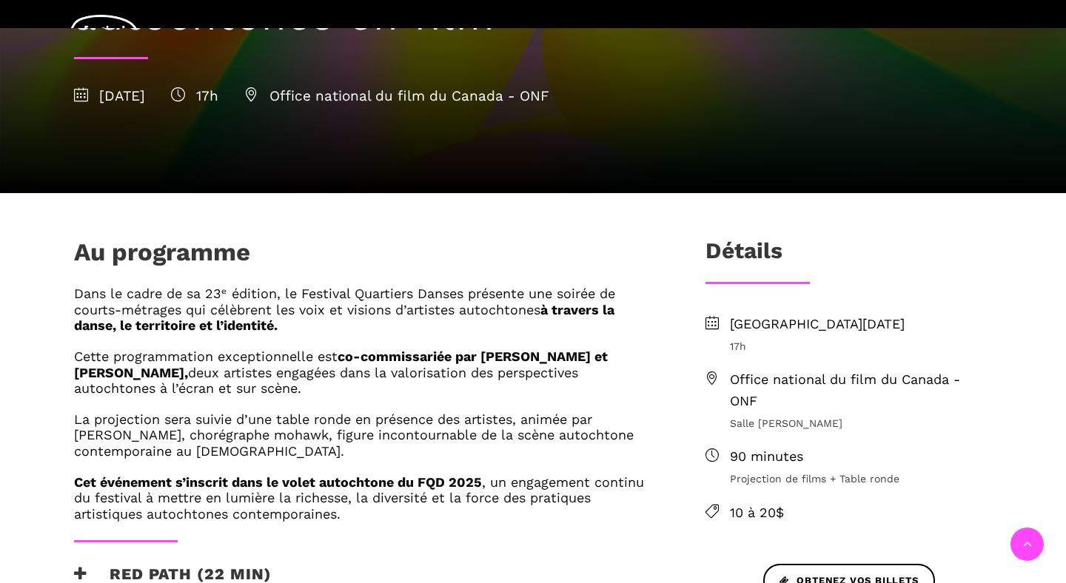
scroll to position [250, 0]
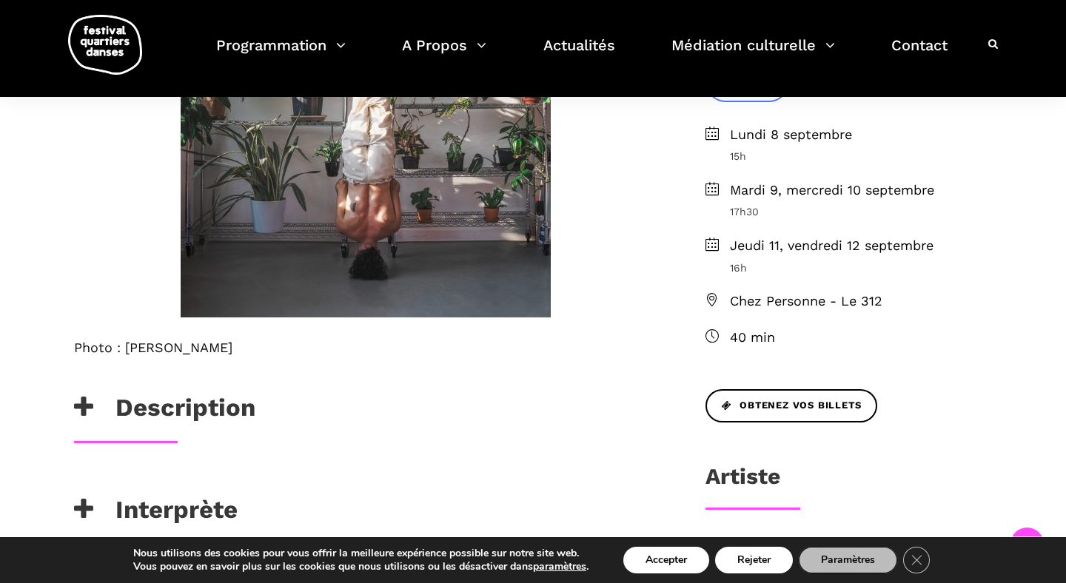
scroll to position [570, 0]
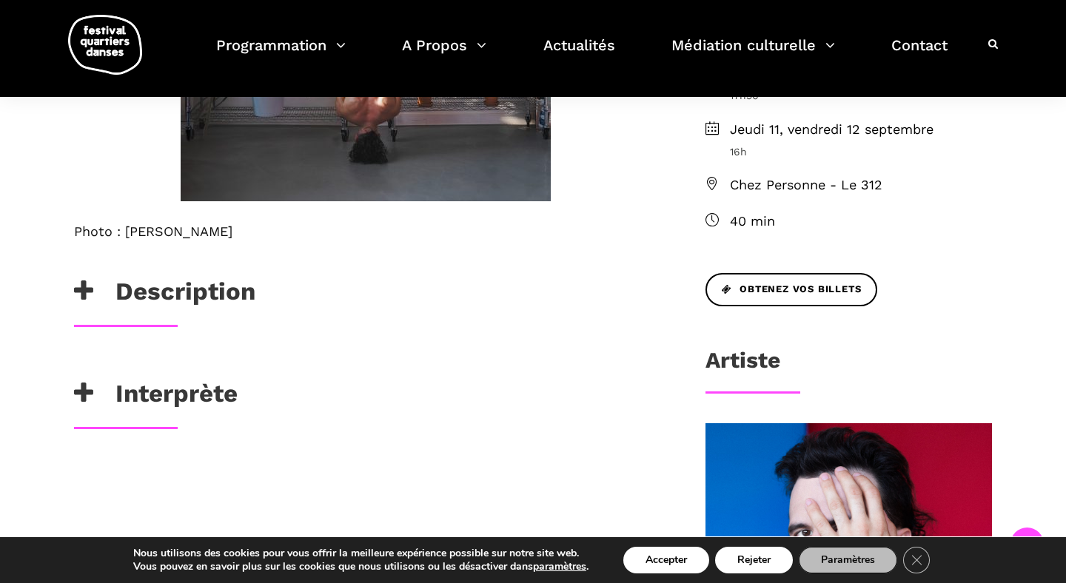
click at [85, 287] on icon at bounding box center [83, 291] width 19 height 24
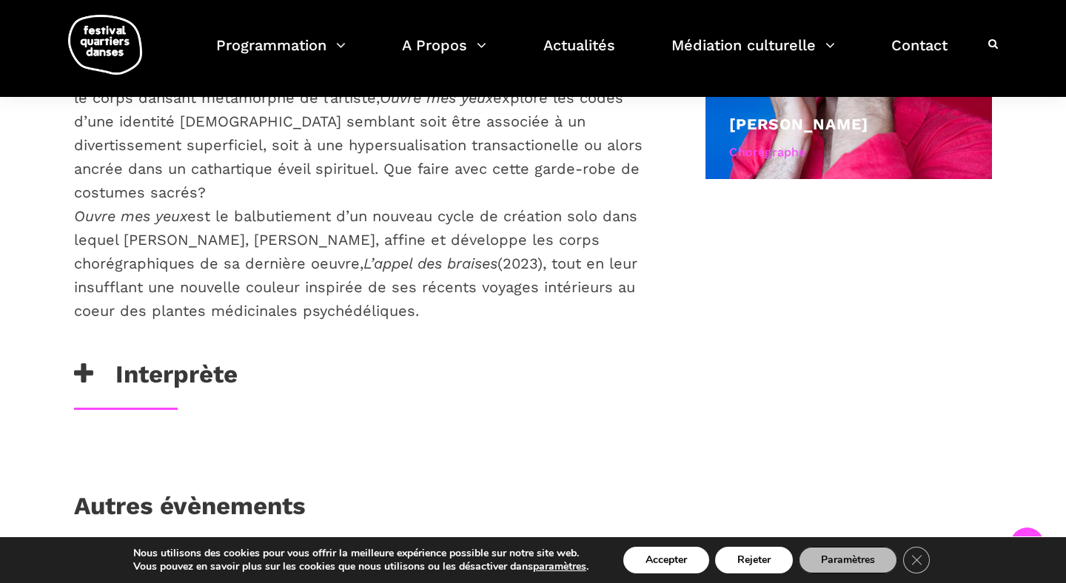
scroll to position [1107, 0]
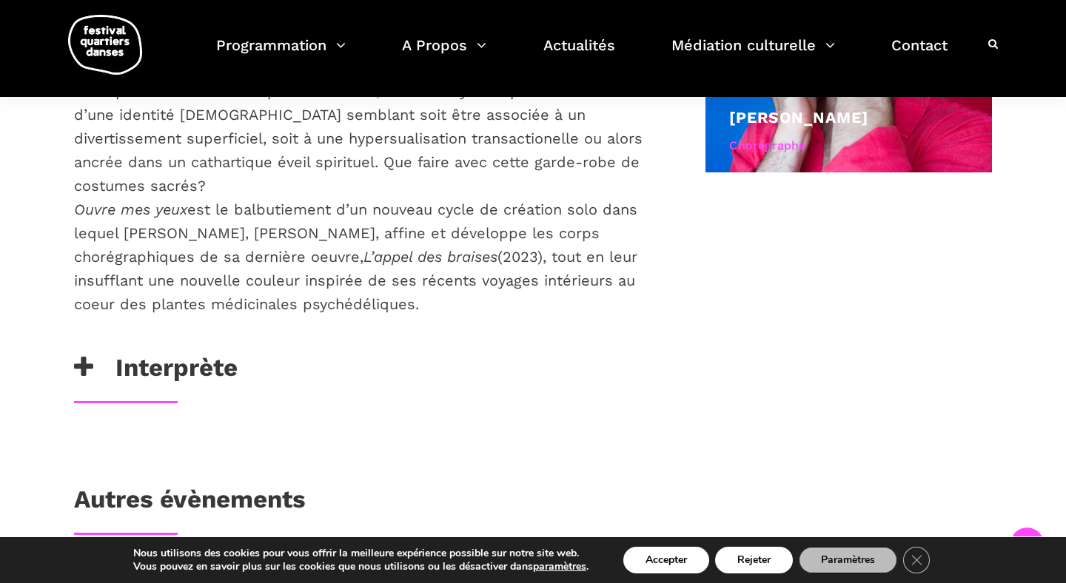
click at [171, 353] on h3 "Interprète" at bounding box center [156, 371] width 164 height 37
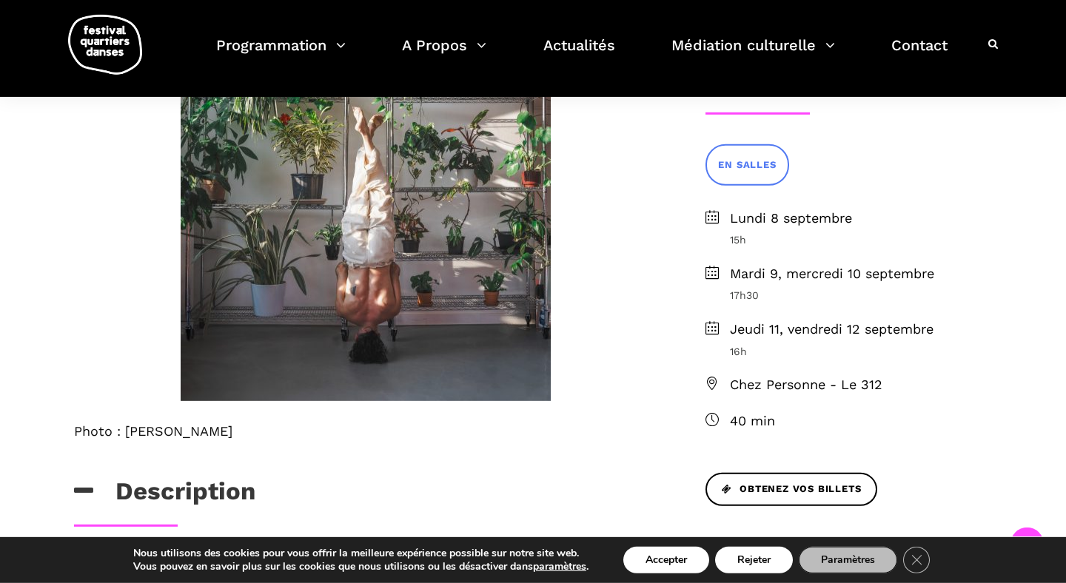
scroll to position [372, 0]
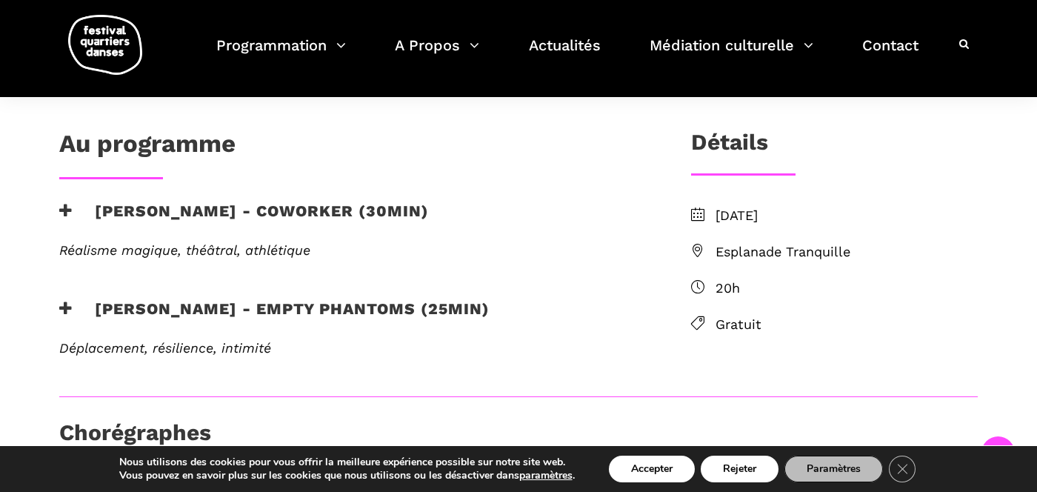
scroll to position [335, 0]
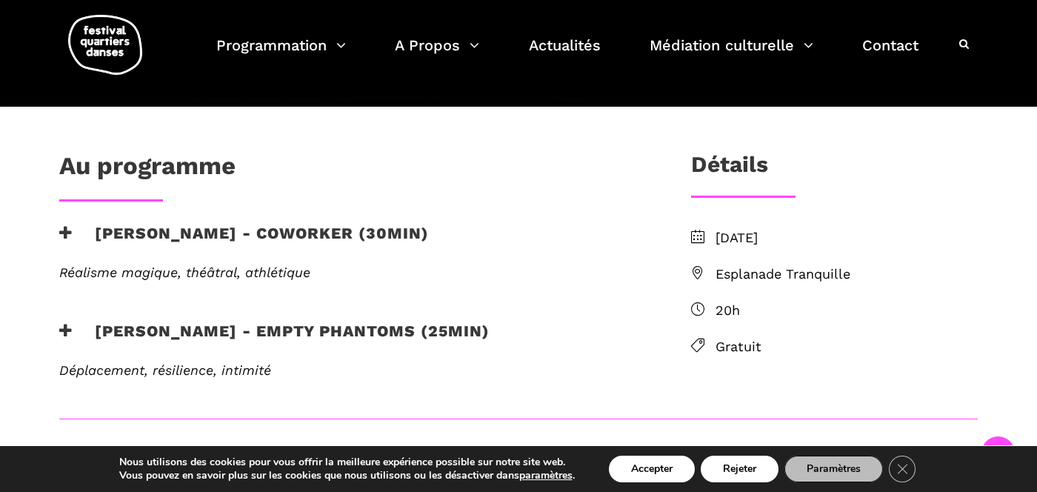
click at [62, 235] on icon at bounding box center [65, 233] width 13 height 16
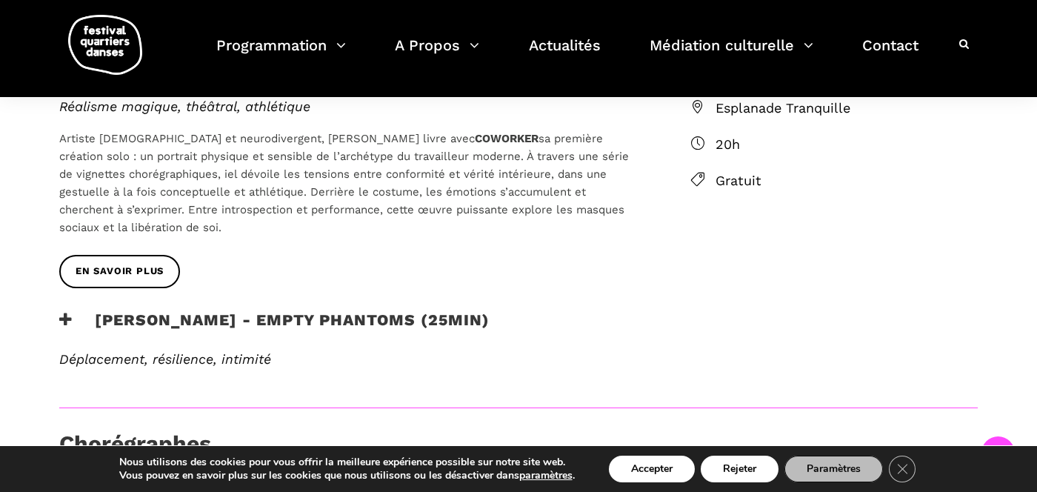
scroll to position [503, 0]
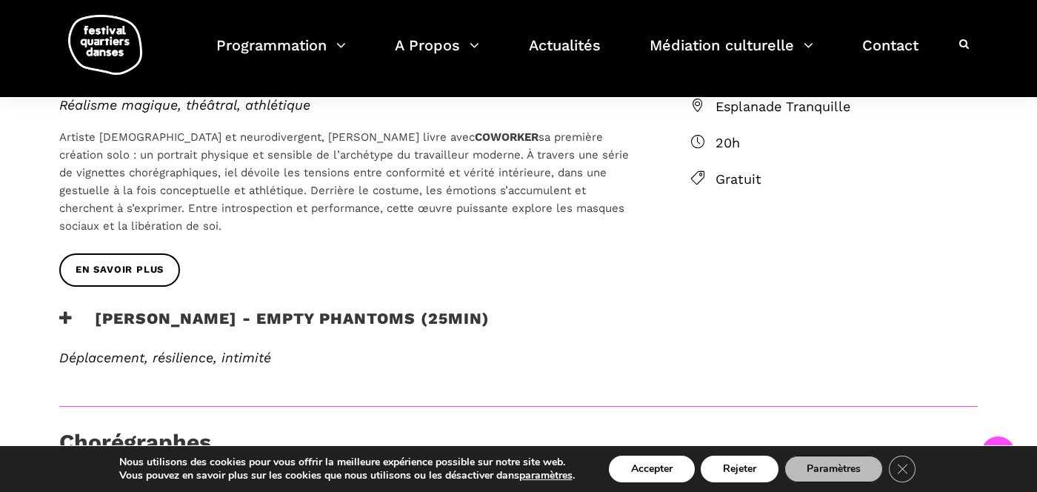
click at [69, 312] on icon at bounding box center [65, 318] width 13 height 16
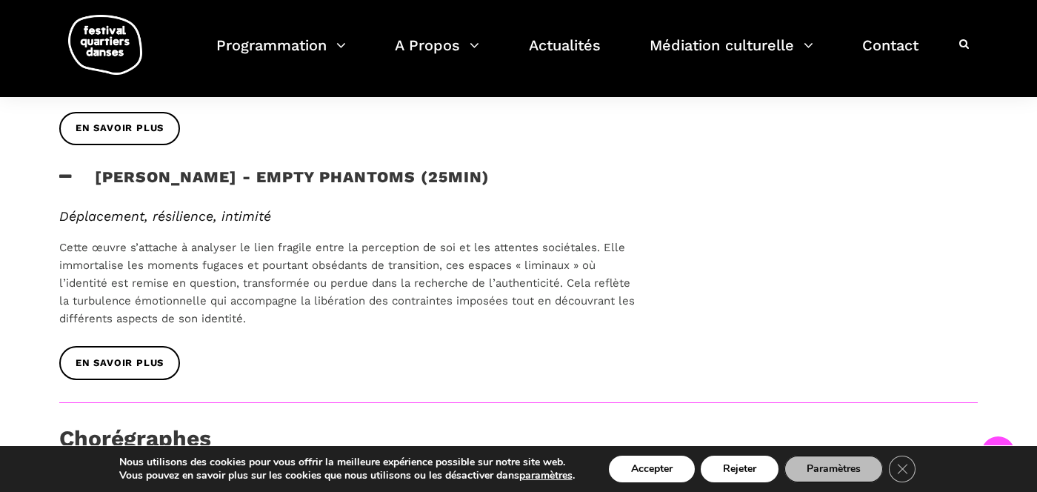
scroll to position [656, 0]
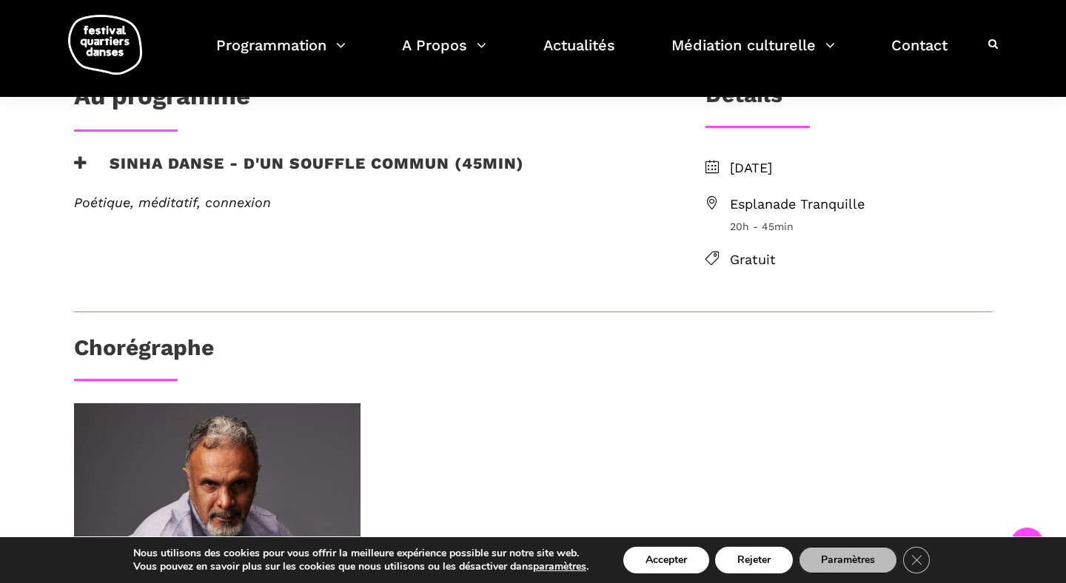
scroll to position [318, 0]
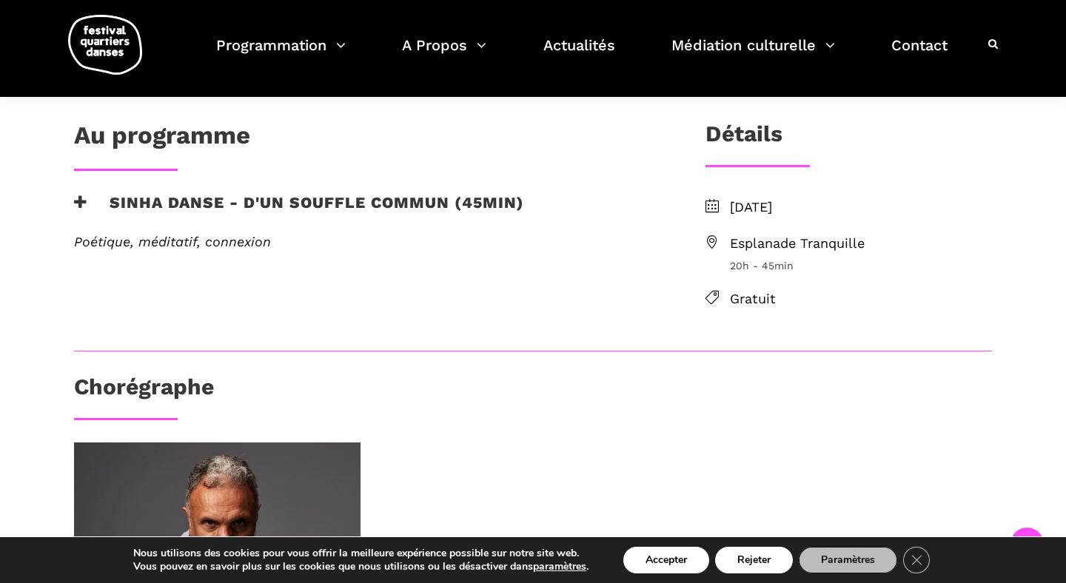
click at [87, 204] on h3 "Sinha Danse - D'un souffle commun (45min)" at bounding box center [299, 211] width 450 height 37
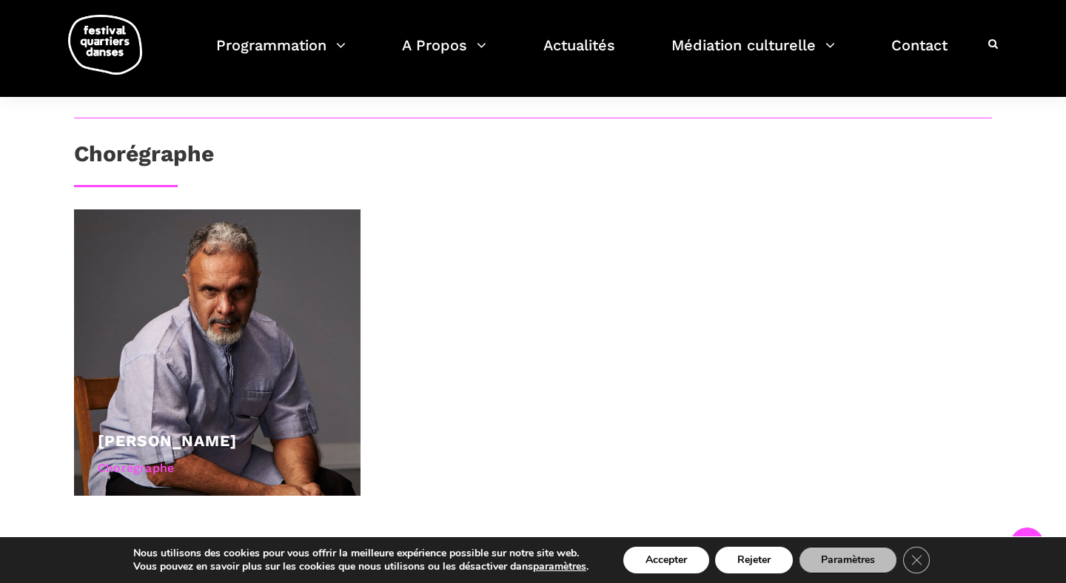
scroll to position [328, 0]
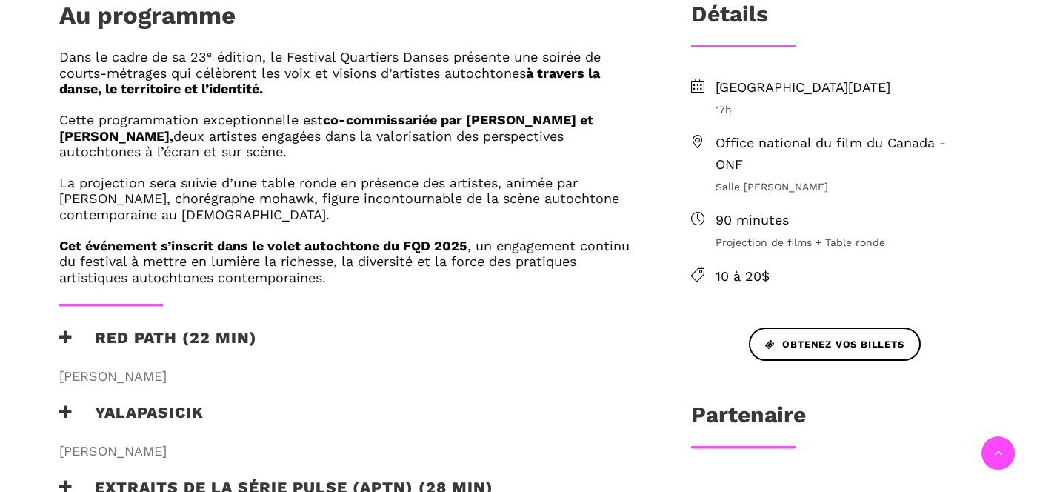
scroll to position [556, 0]
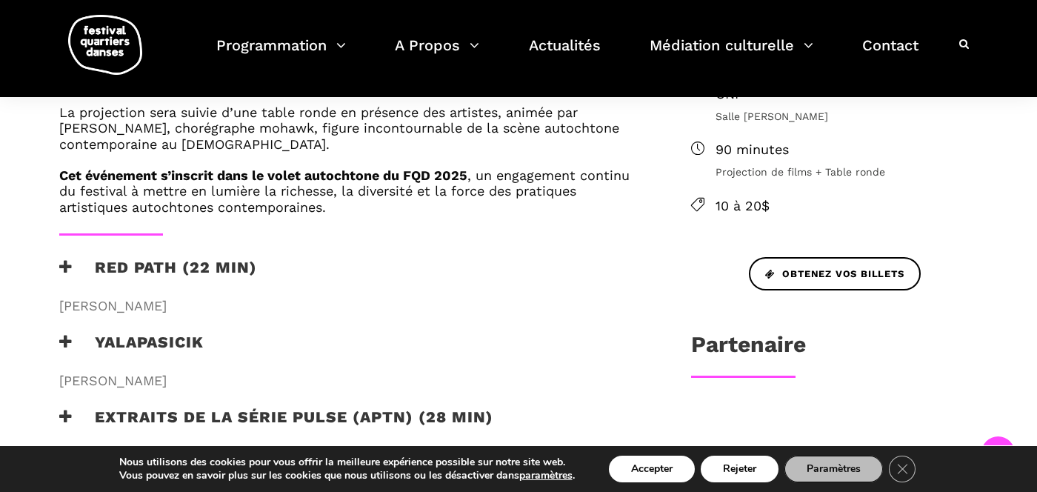
click at [204, 280] on h3 "RED PATH (22 min)" at bounding box center [158, 276] width 198 height 37
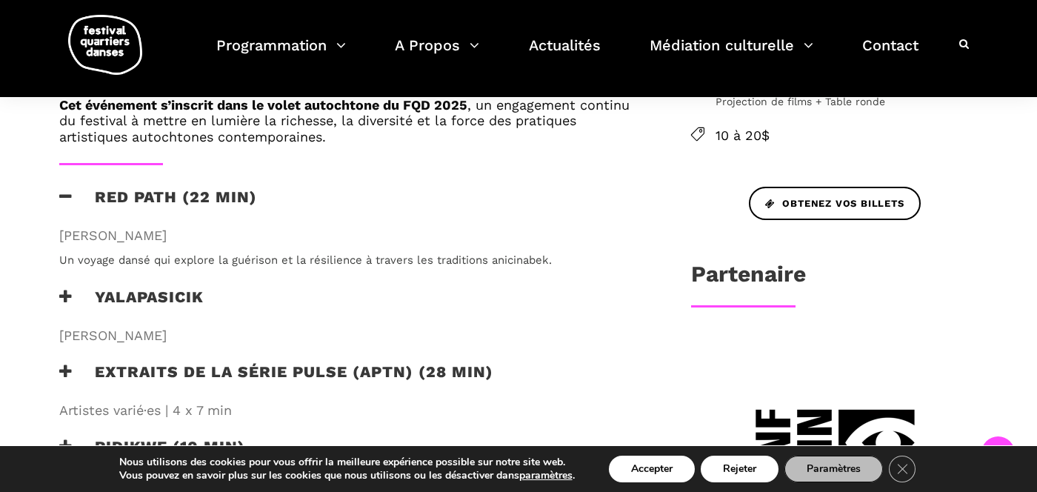
scroll to position [630, 0]
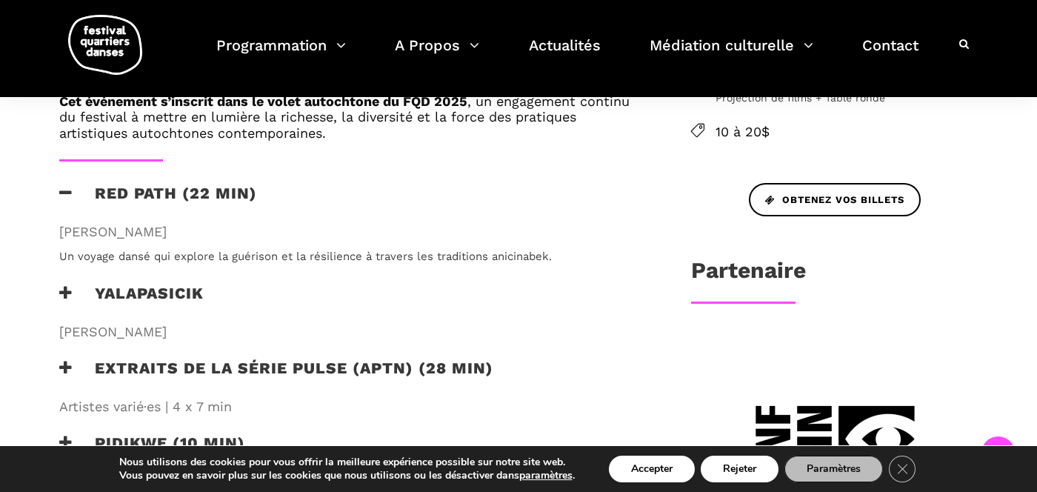
click at [163, 302] on h3 "Yalapasicik" at bounding box center [131, 302] width 144 height 37
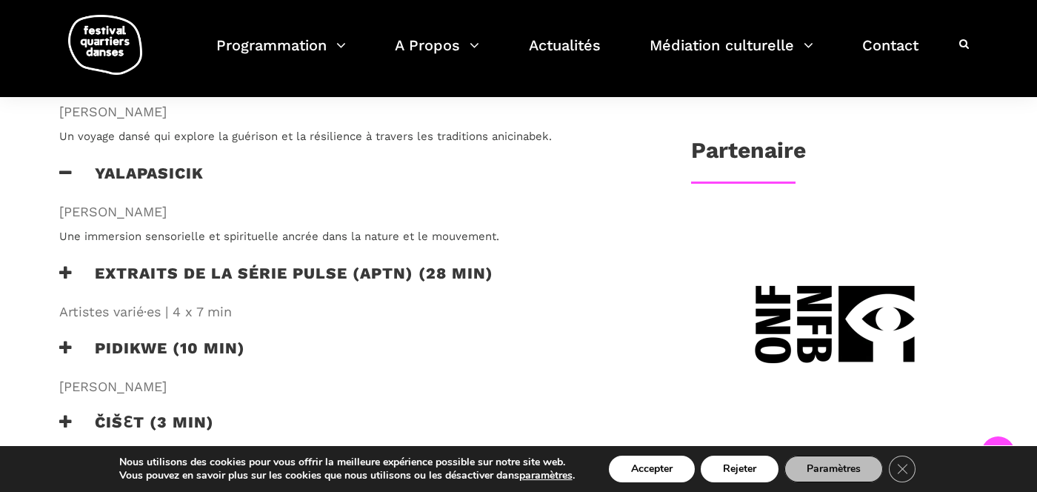
scroll to position [753, 0]
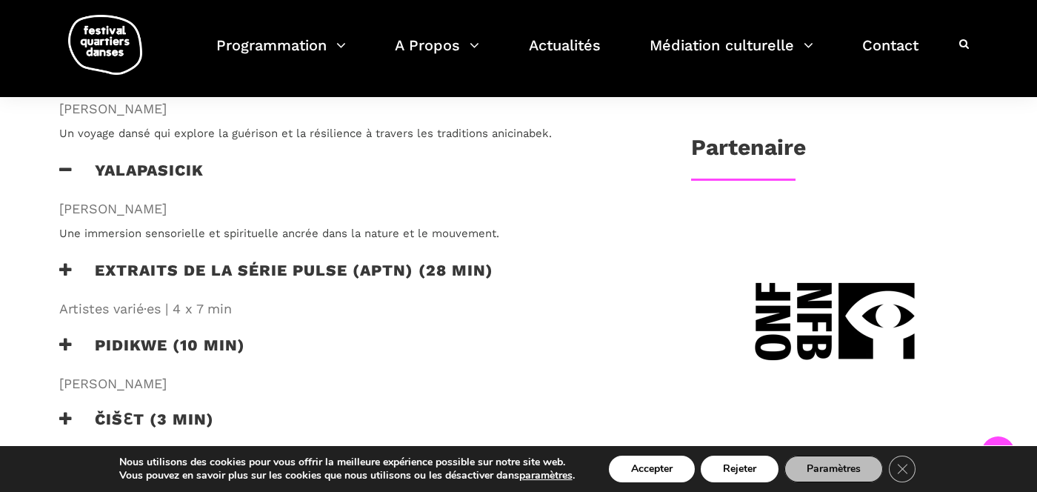
click at [173, 287] on h3 "Extraits de la série PULSE (APTN) (28 min)" at bounding box center [276, 279] width 434 height 37
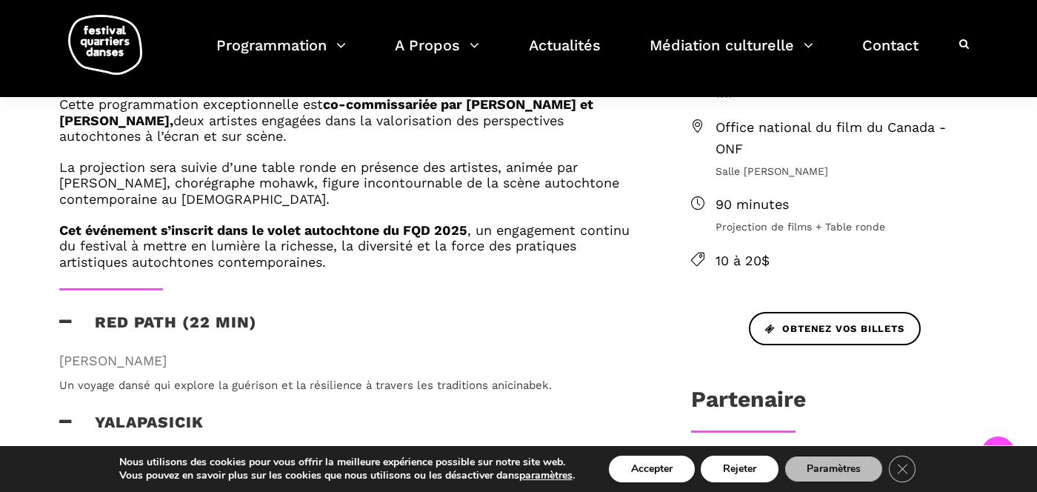
scroll to position [232, 0]
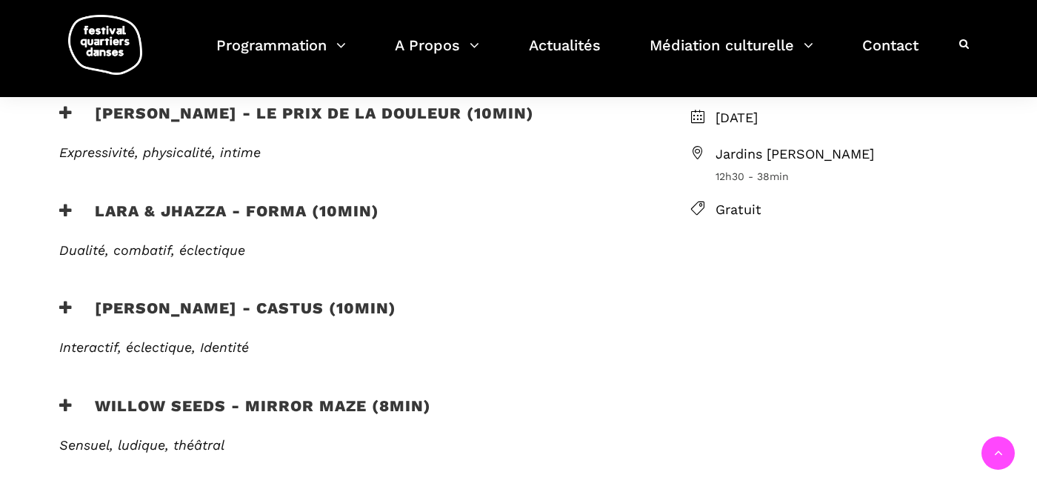
scroll to position [503, 0]
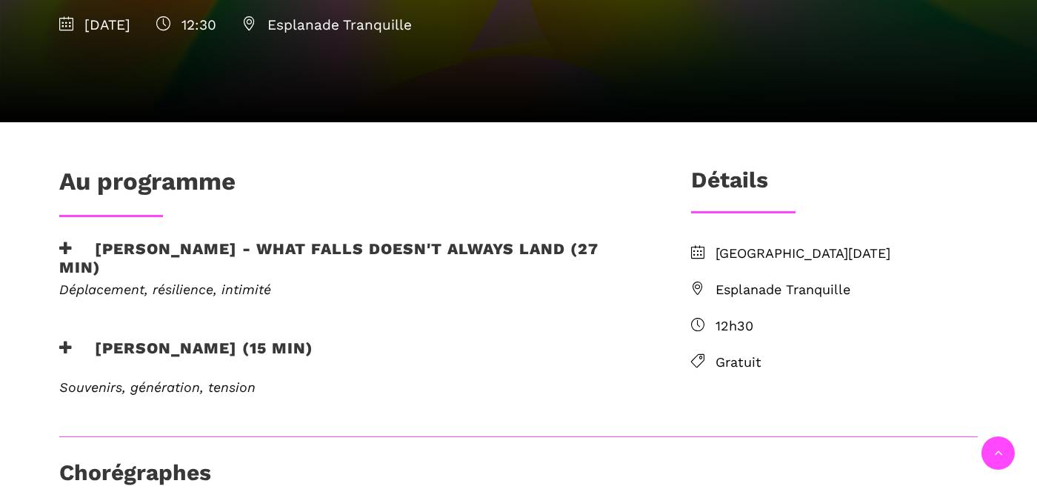
scroll to position [448, 0]
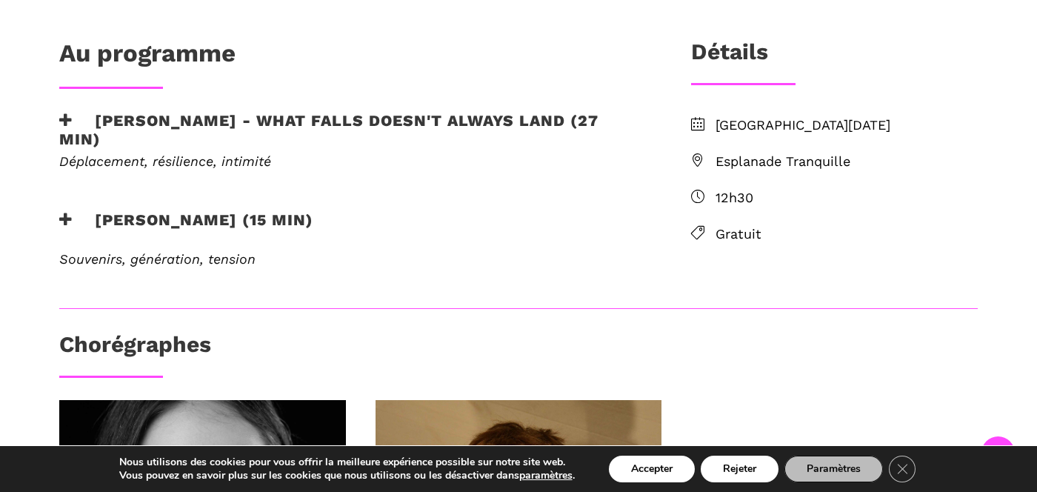
click at [228, 161] on em "Déplacement, résilience, intimité" at bounding box center [165, 161] width 212 height 16
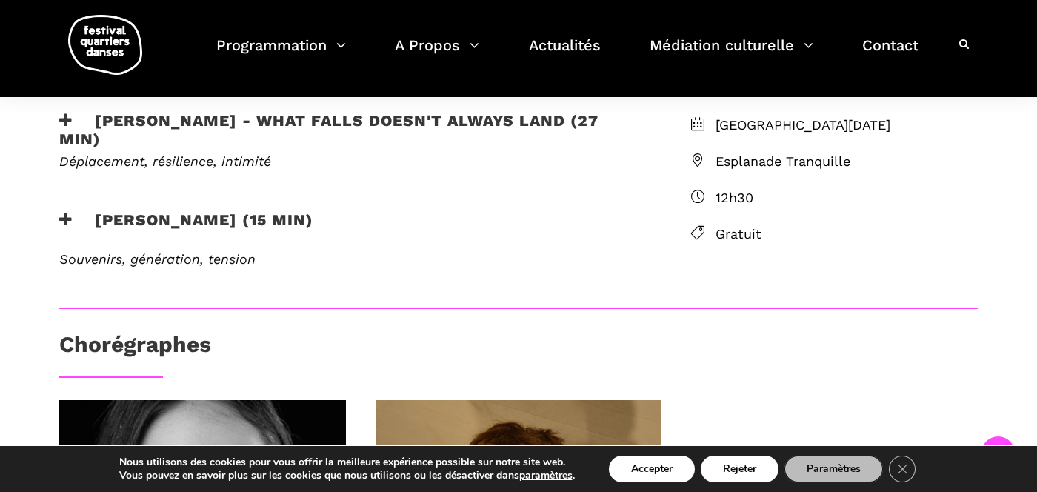
click at [264, 122] on h3 "[PERSON_NAME] - What Falls Doesn't Always Land (27 min)" at bounding box center [350, 129] width 583 height 37
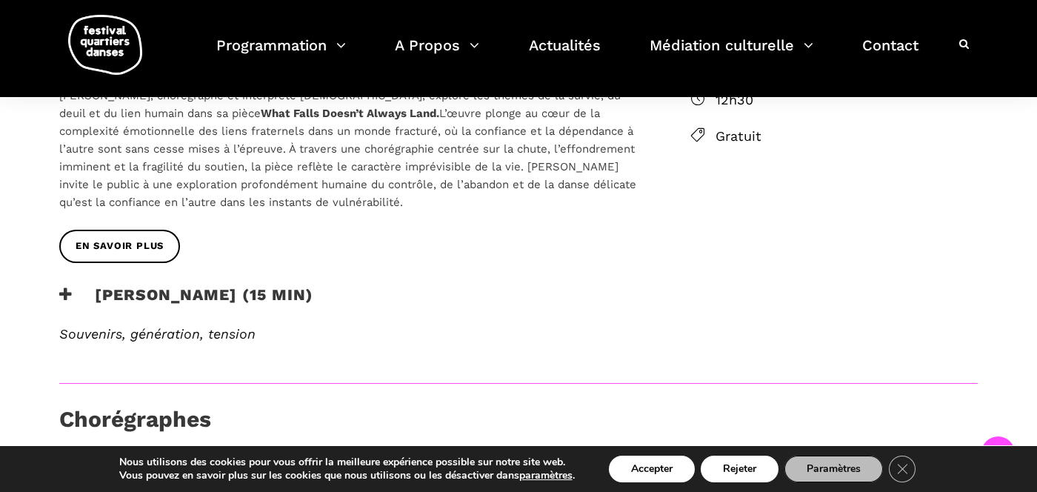
scroll to position [675, 0]
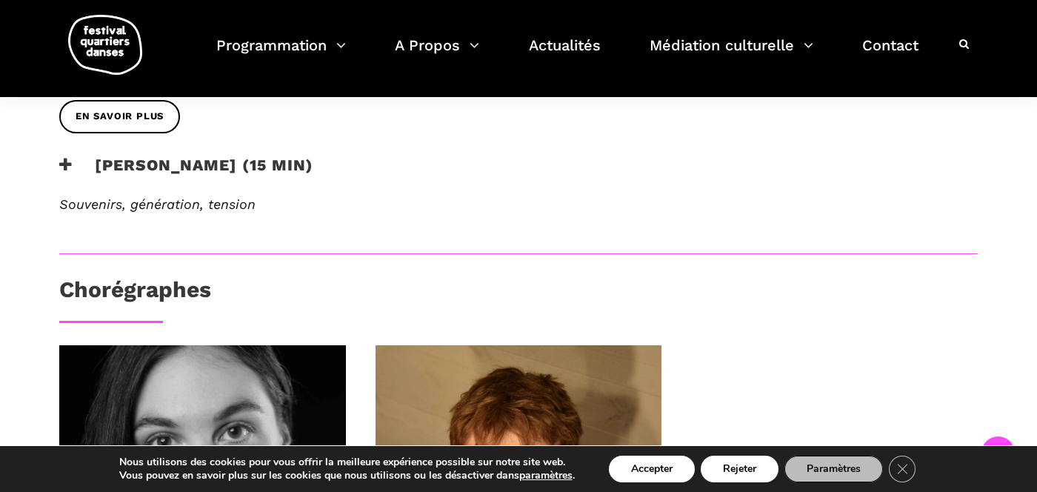
click at [262, 165] on h3 "[PERSON_NAME] (15 min)" at bounding box center [186, 173] width 254 height 37
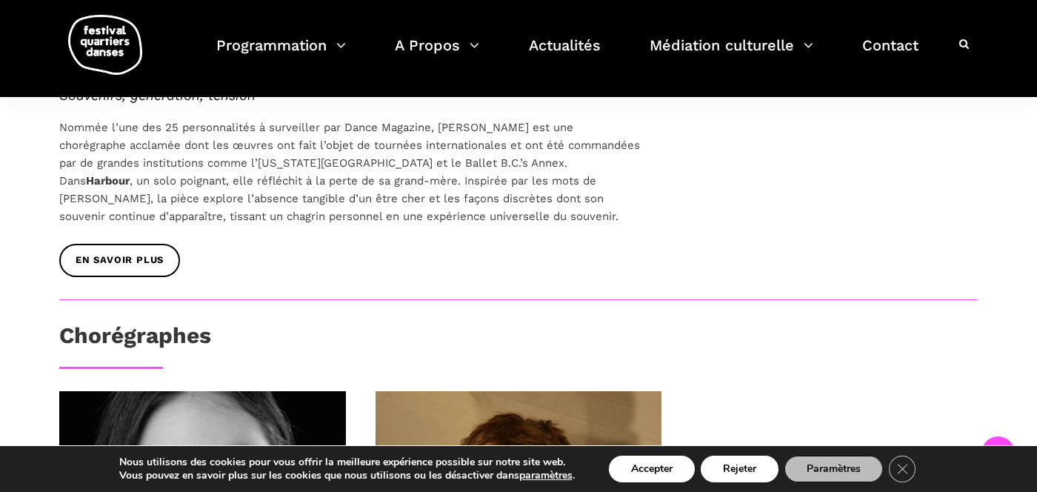
scroll to position [918, 0]
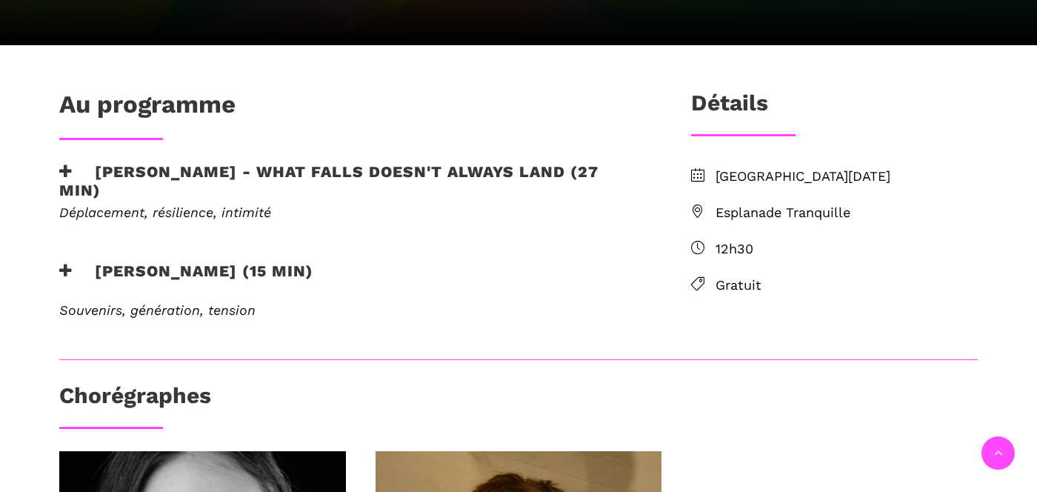
scroll to position [397, 0]
click at [769, 218] on span "Esplanade Tranquille" at bounding box center [846, 212] width 262 height 21
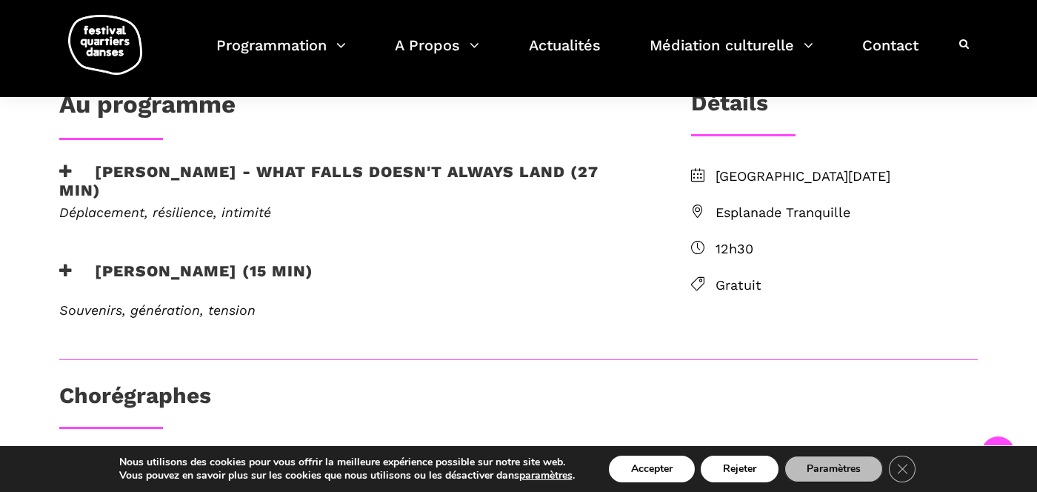
click at [770, 218] on span "Esplanade Tranquille" at bounding box center [846, 212] width 262 height 21
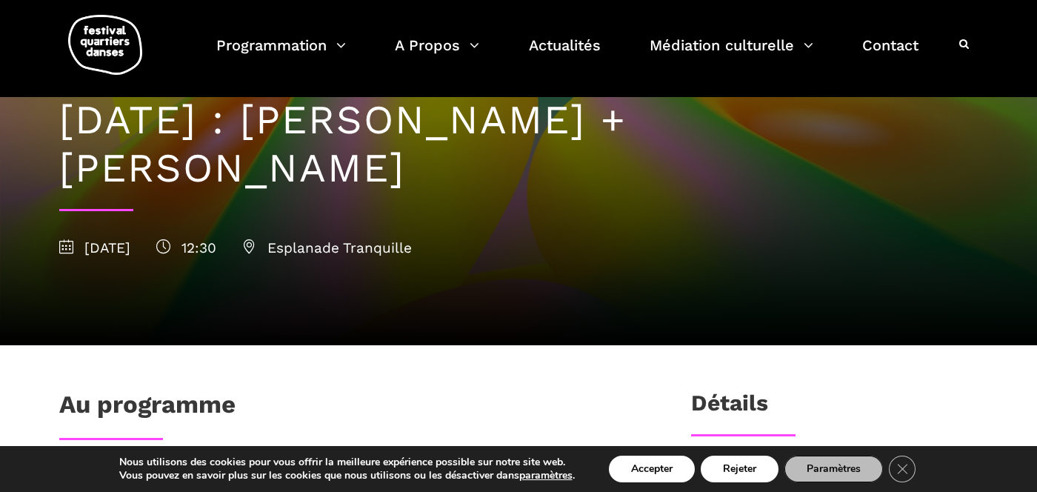
scroll to position [33, 0]
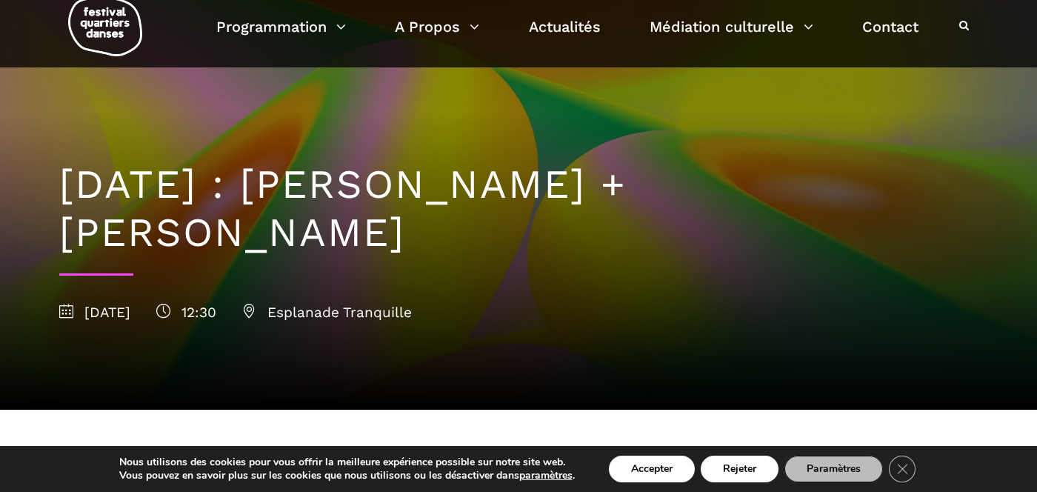
drag, startPoint x: 66, startPoint y: 184, endPoint x: 318, endPoint y: 221, distance: 255.3
click at [319, 222] on h1 "[DATE] : [PERSON_NAME] + [PERSON_NAME]" at bounding box center [518, 209] width 918 height 96
copy h1 "[DATE] : [PERSON_NAME] + [PERSON_NAME]"
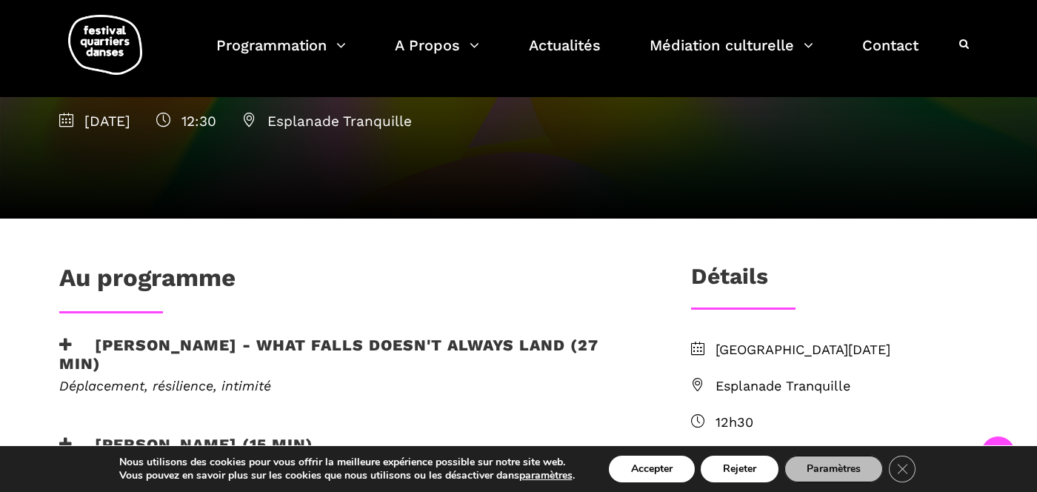
scroll to position [0, 0]
